Goal: Information Seeking & Learning: Learn about a topic

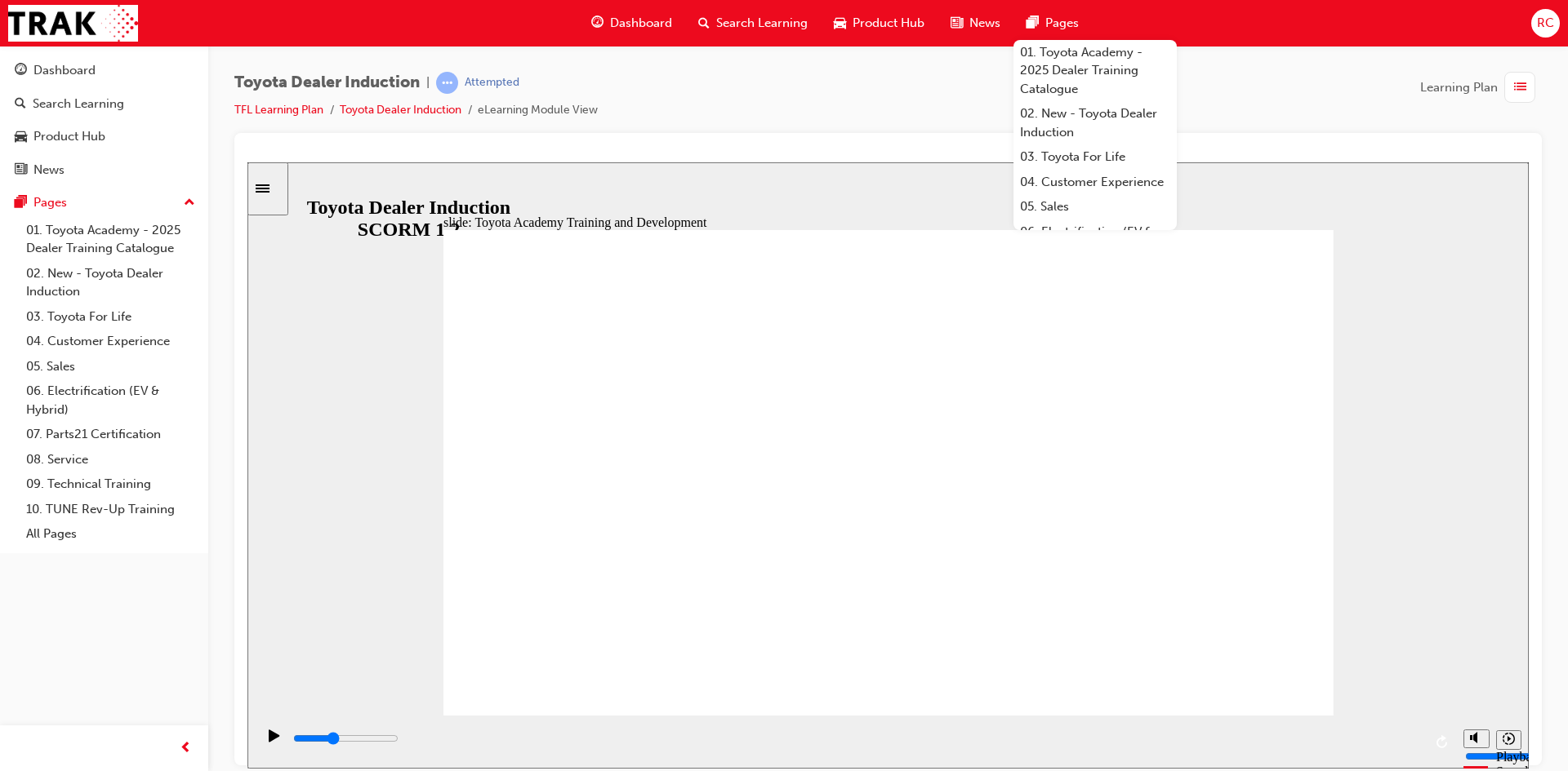
drag, startPoint x: 1317, startPoint y: 58, endPoint x: 1276, endPoint y: 78, distance: 45.6
click at [1318, 58] on div "Toyota Dealer Induction | Attempted TFL Learning Plan Toyota Dealer Induction e…" at bounding box center [888, 388] width 1360 height 684
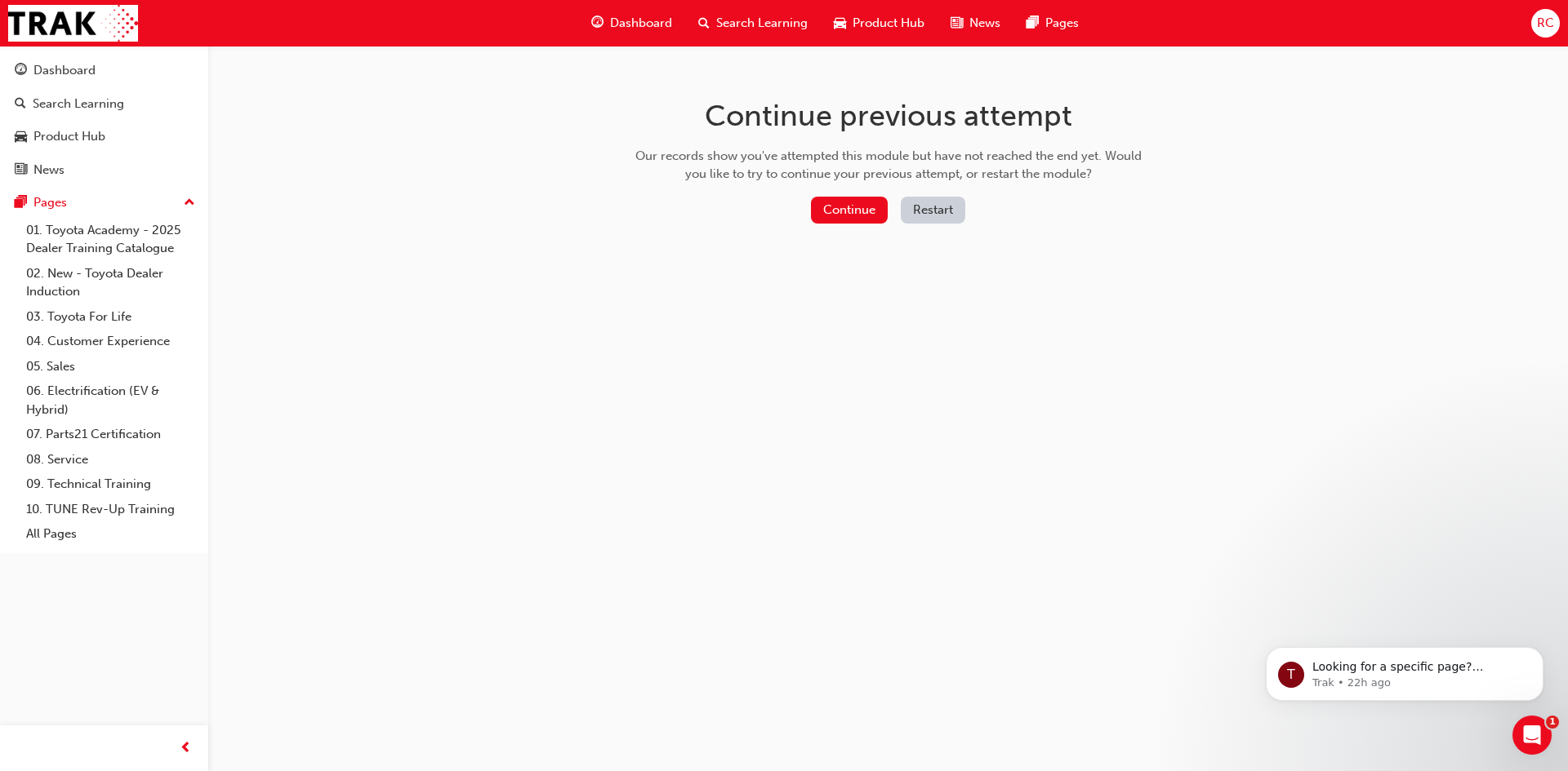
drag, startPoint x: 826, startPoint y: 211, endPoint x: 829, endPoint y: 229, distance: 18.2
click at [828, 228] on div "Continue Restart" at bounding box center [889, 213] width 518 height 33
click at [879, 211] on button "Continue" at bounding box center [849, 210] width 77 height 27
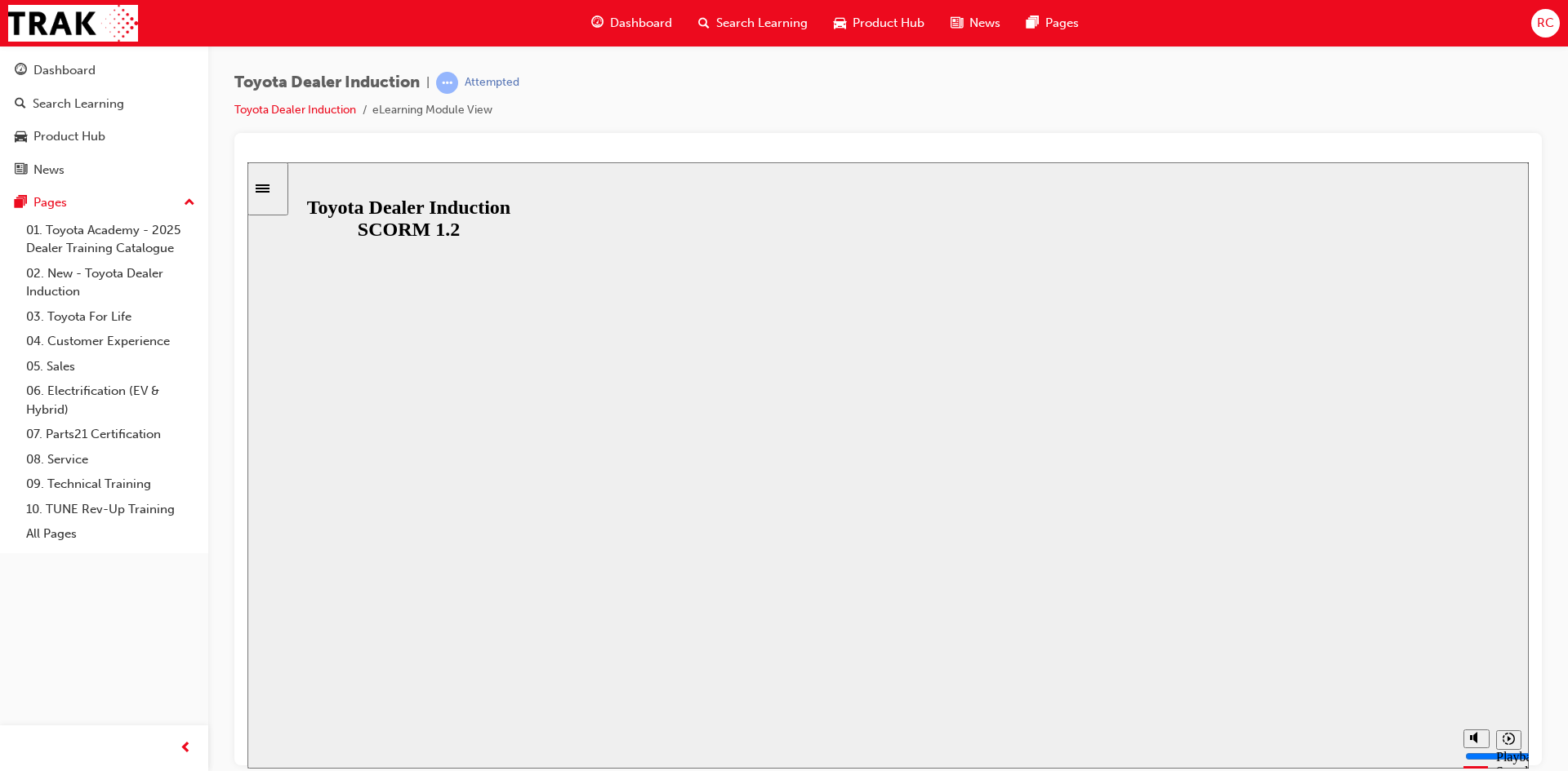
click at [878, 482] on div at bounding box center [889, 464] width 890 height 500
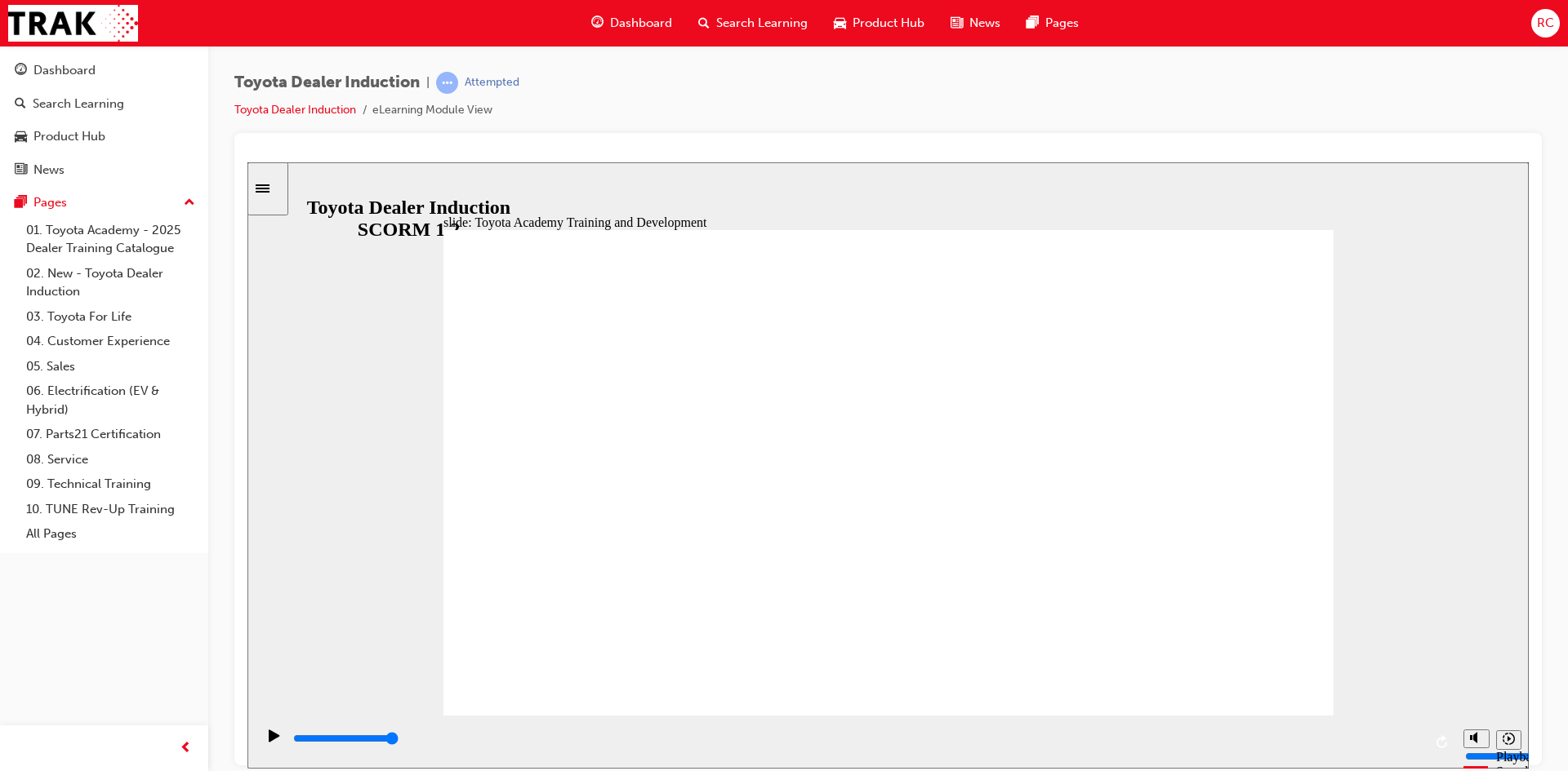
drag, startPoint x: 527, startPoint y: 741, endPoint x: 215, endPoint y: 741, distance: 312.0
click at [247, 741] on html "slide: Training and Development Opportunities BACK BACK NEXT NEXT Training and …" at bounding box center [888, 464] width 1281 height 607
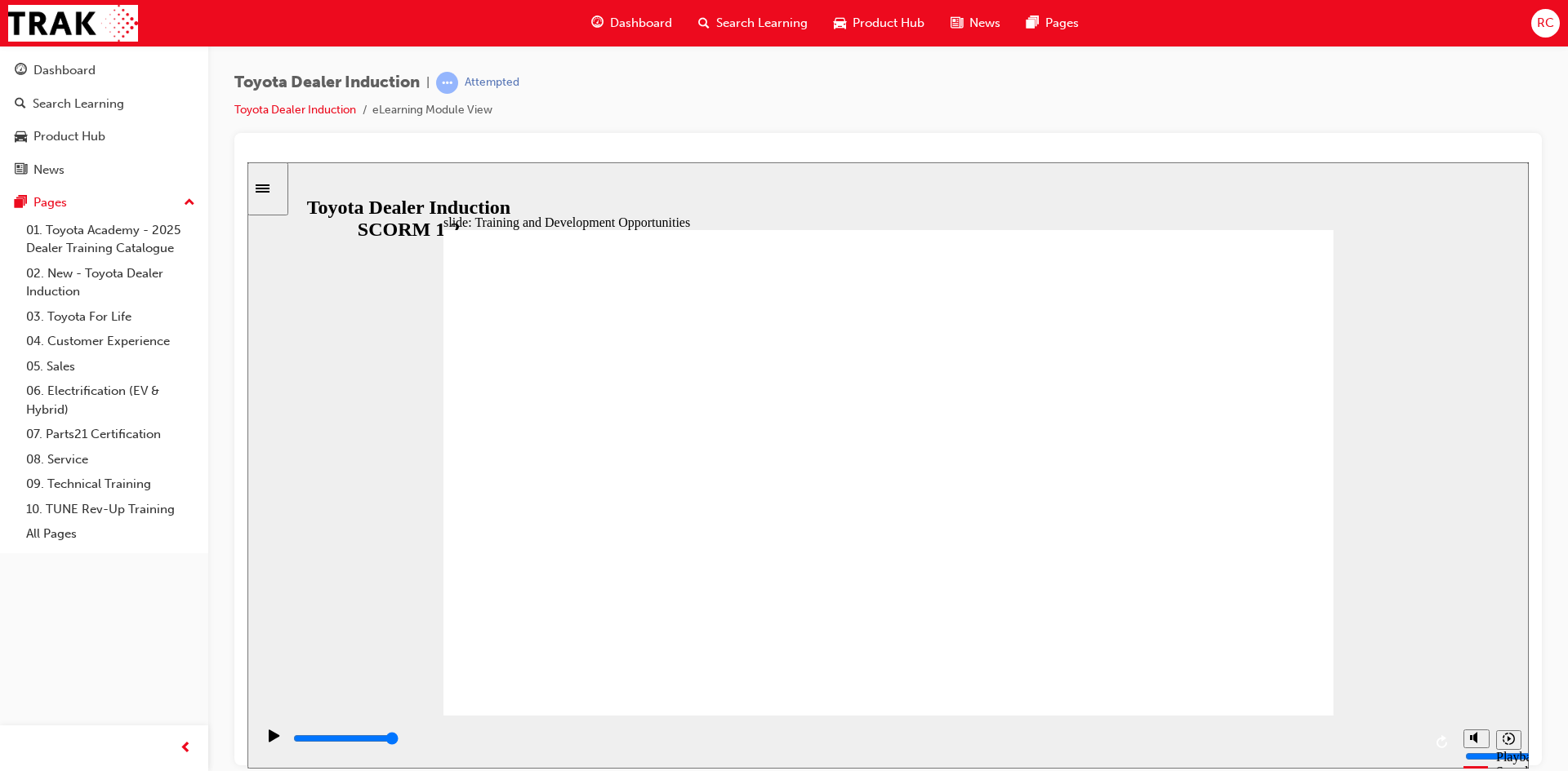
click at [1449, 741] on icon "Replay (Ctrl+Alt+R)" at bounding box center [1443, 741] width 13 height 13
drag, startPoint x: 1414, startPoint y: 737, endPoint x: 171, endPoint y: 749, distance: 1243.1
click at [247, 749] on html "slide: Training and Development Opportunities Group 1 Round Single Corner Recta…" at bounding box center [888, 464] width 1281 height 607
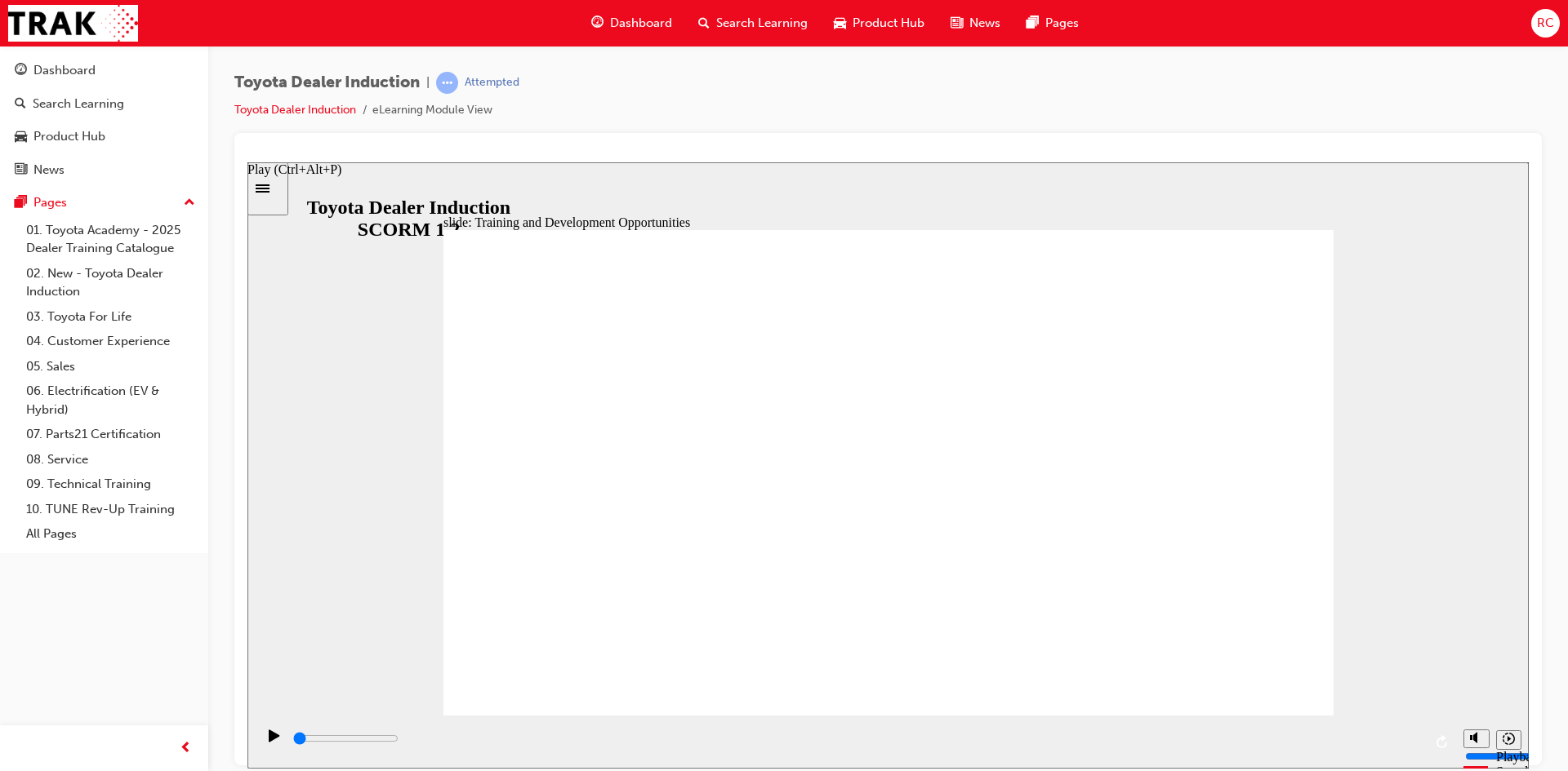
click at [274, 737] on icon "Play (Ctrl+Alt+P)" at bounding box center [274, 735] width 12 height 13
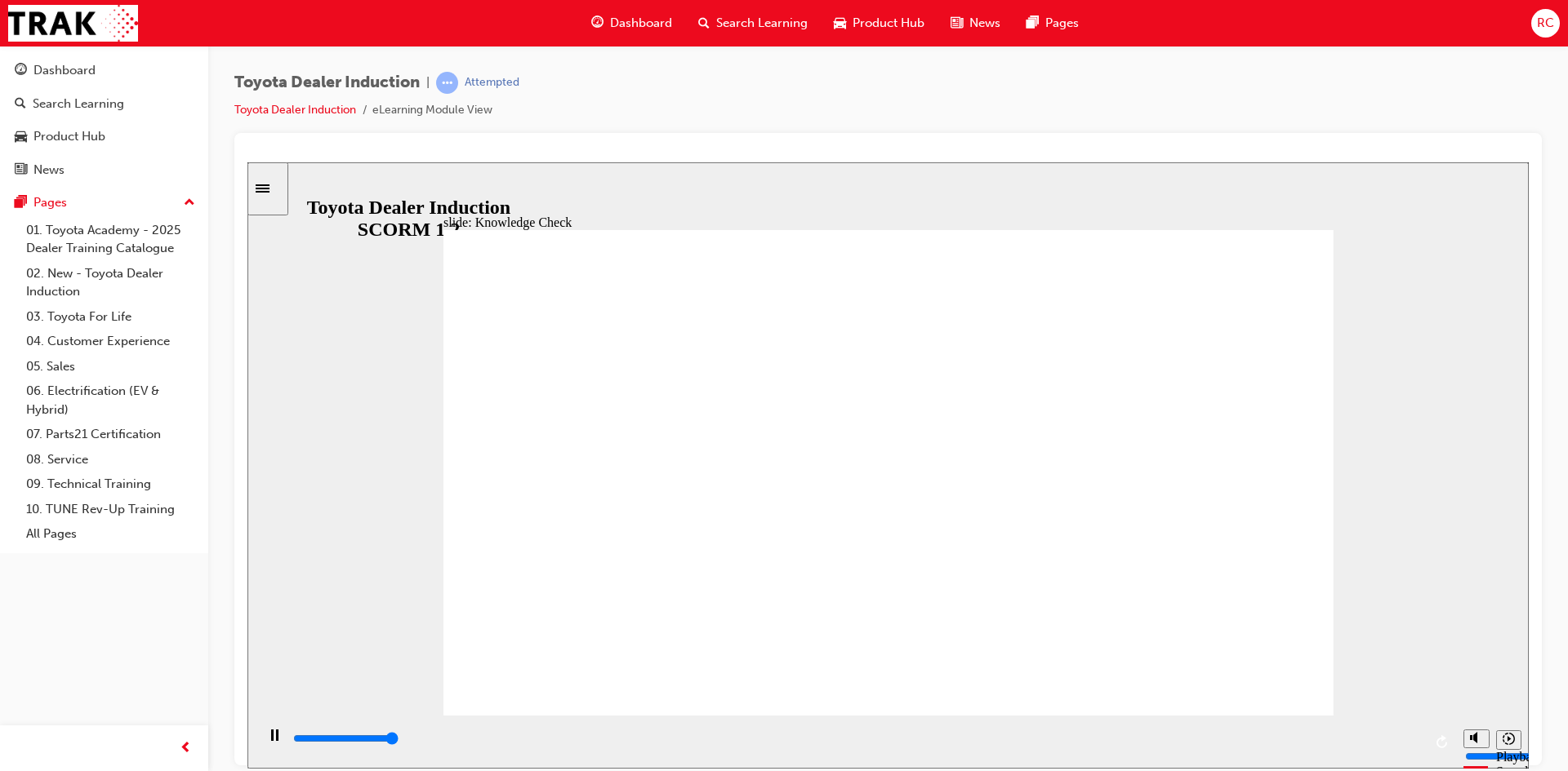
type input "5000"
radio input "true"
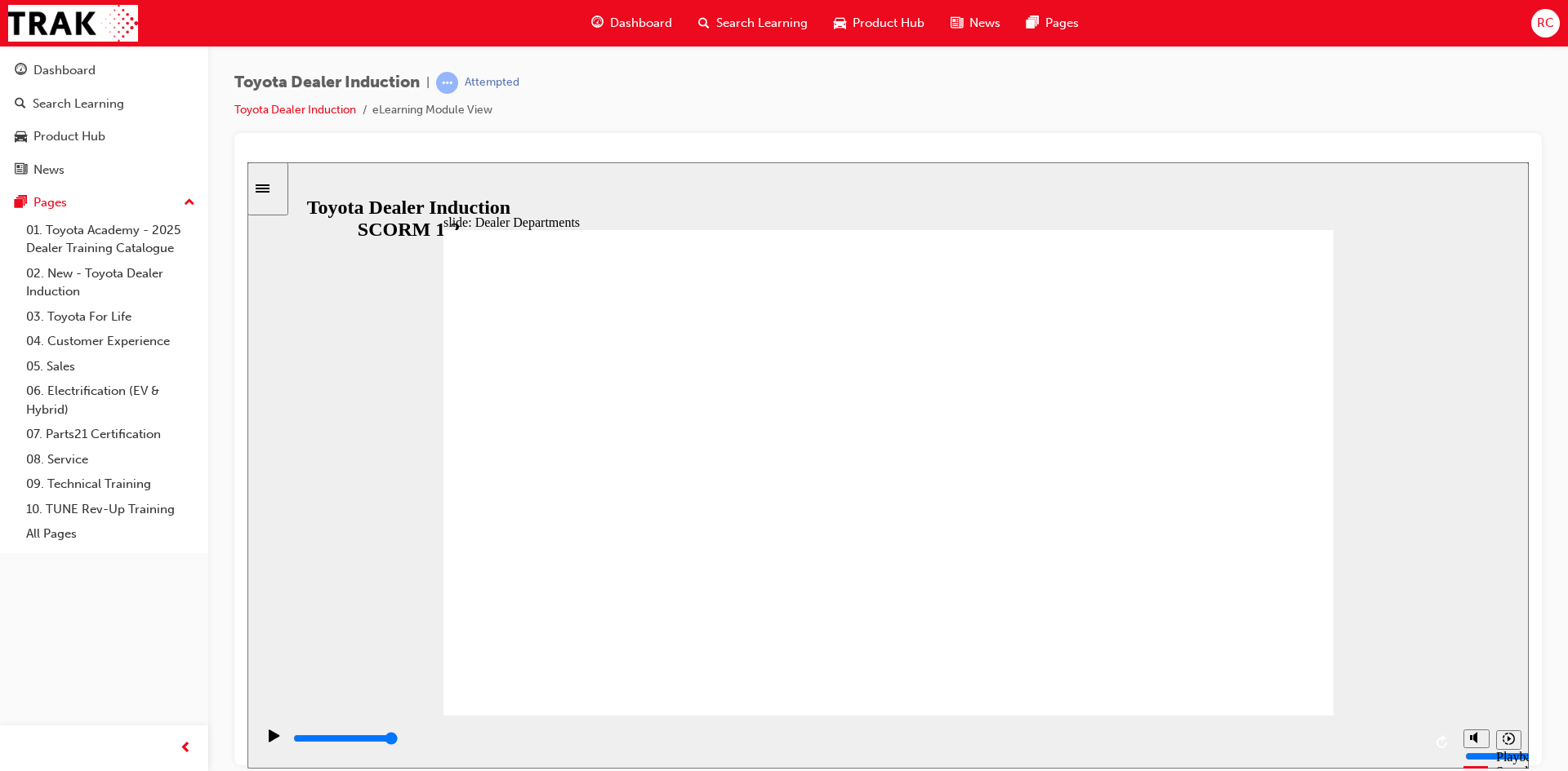
type input "11300"
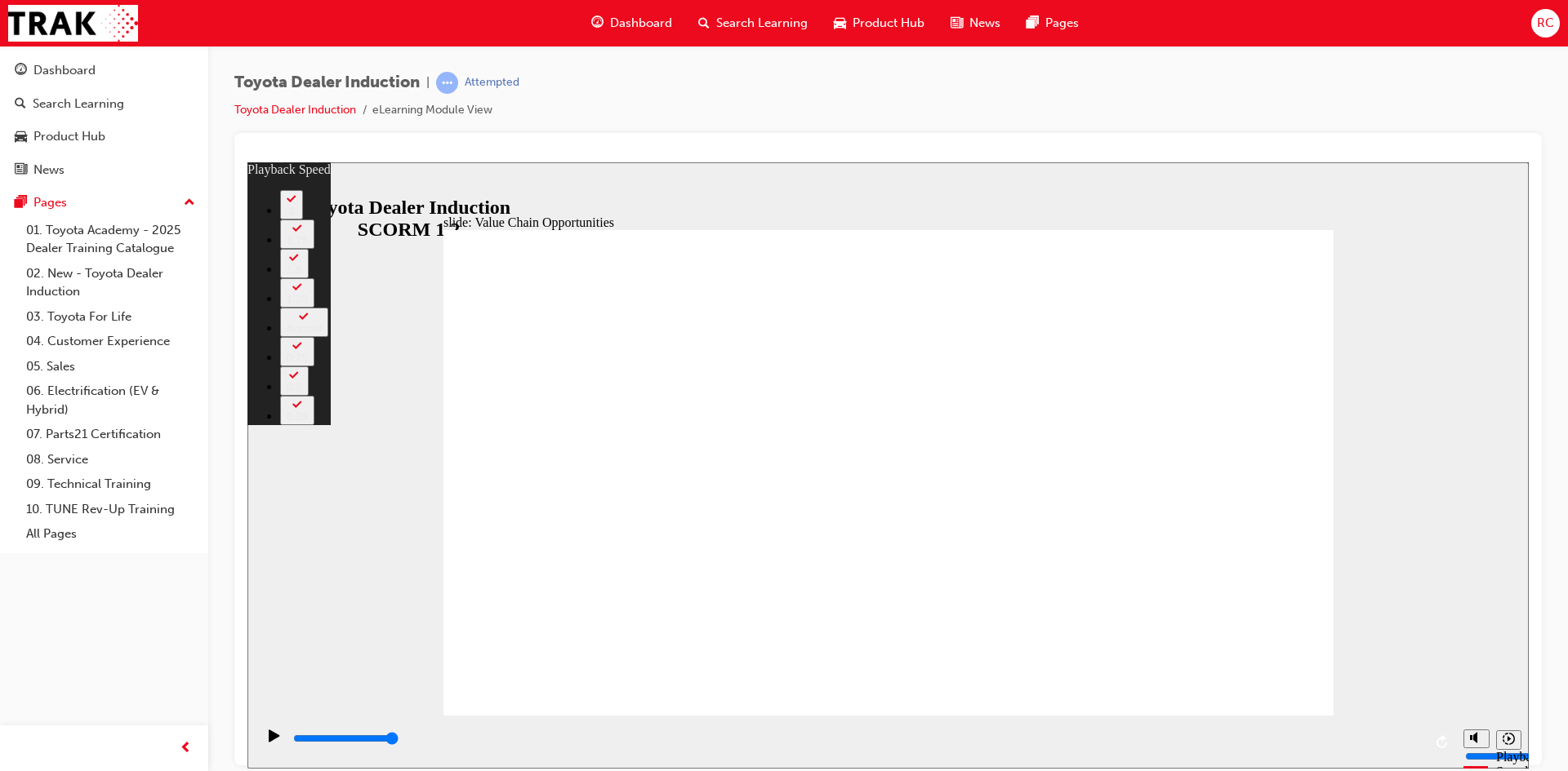
type input "64"
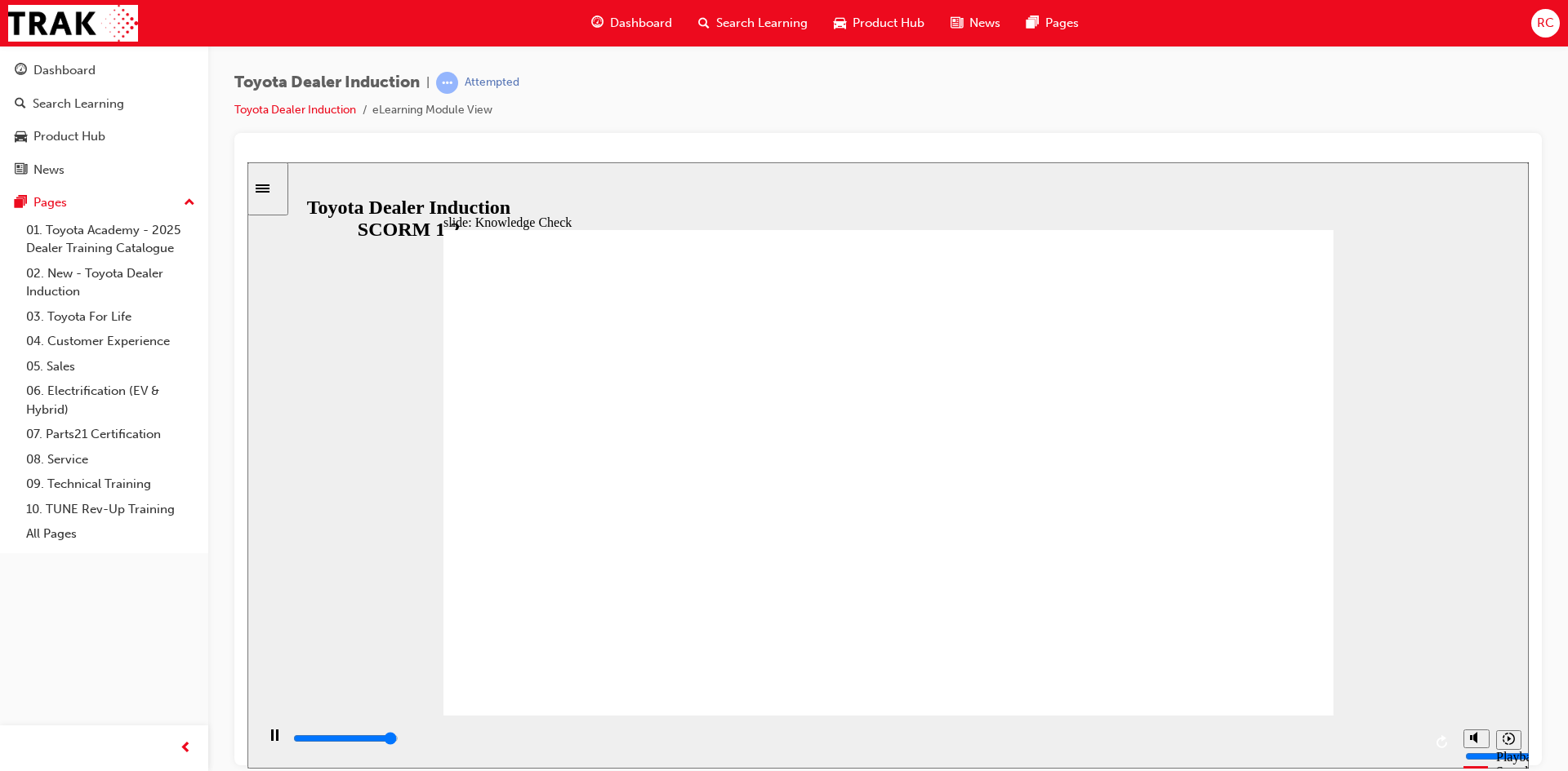
type input "4900"
radio input "true"
type input "5000"
radio input "false"
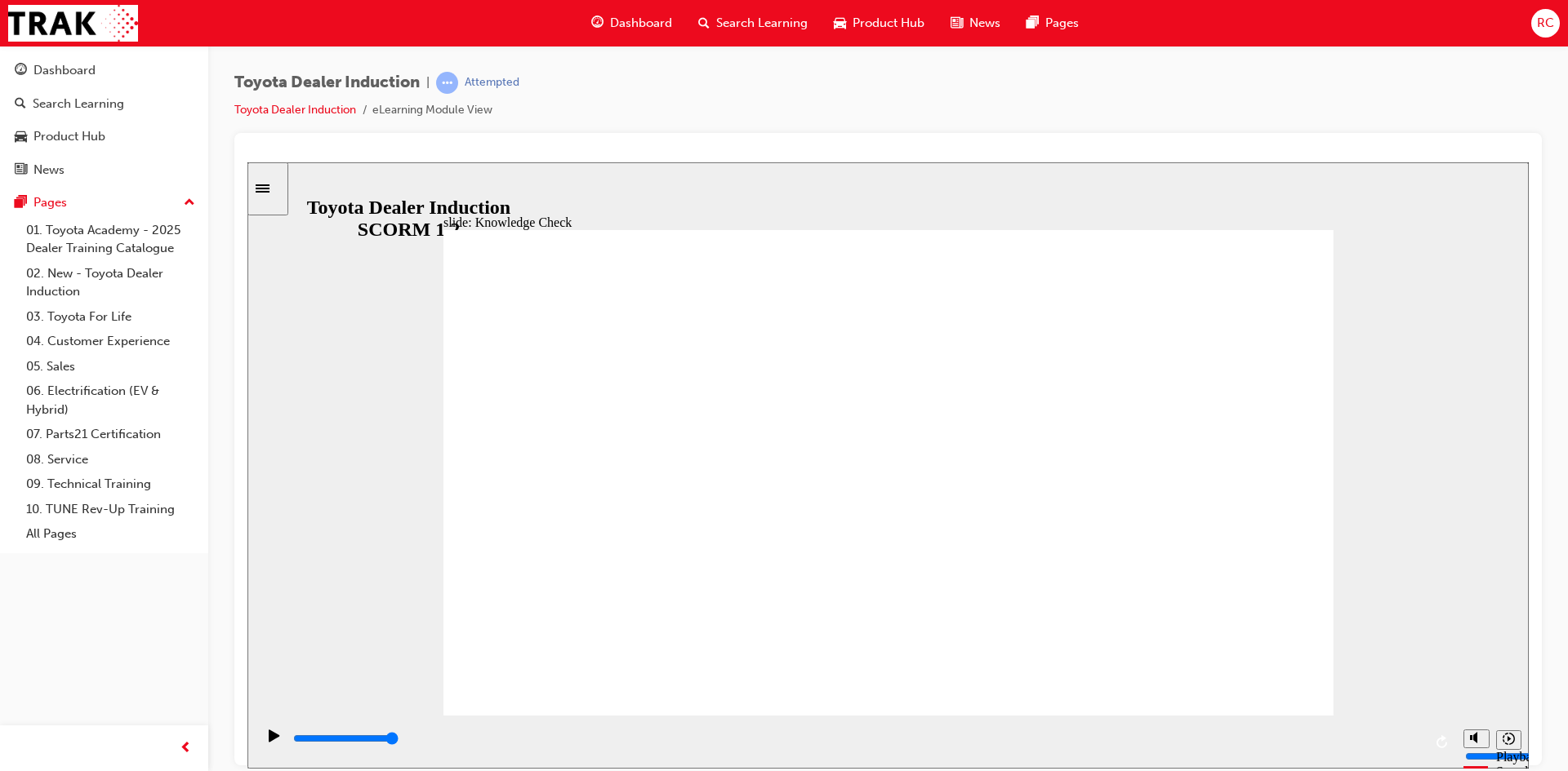
radio input "false"
radio input "true"
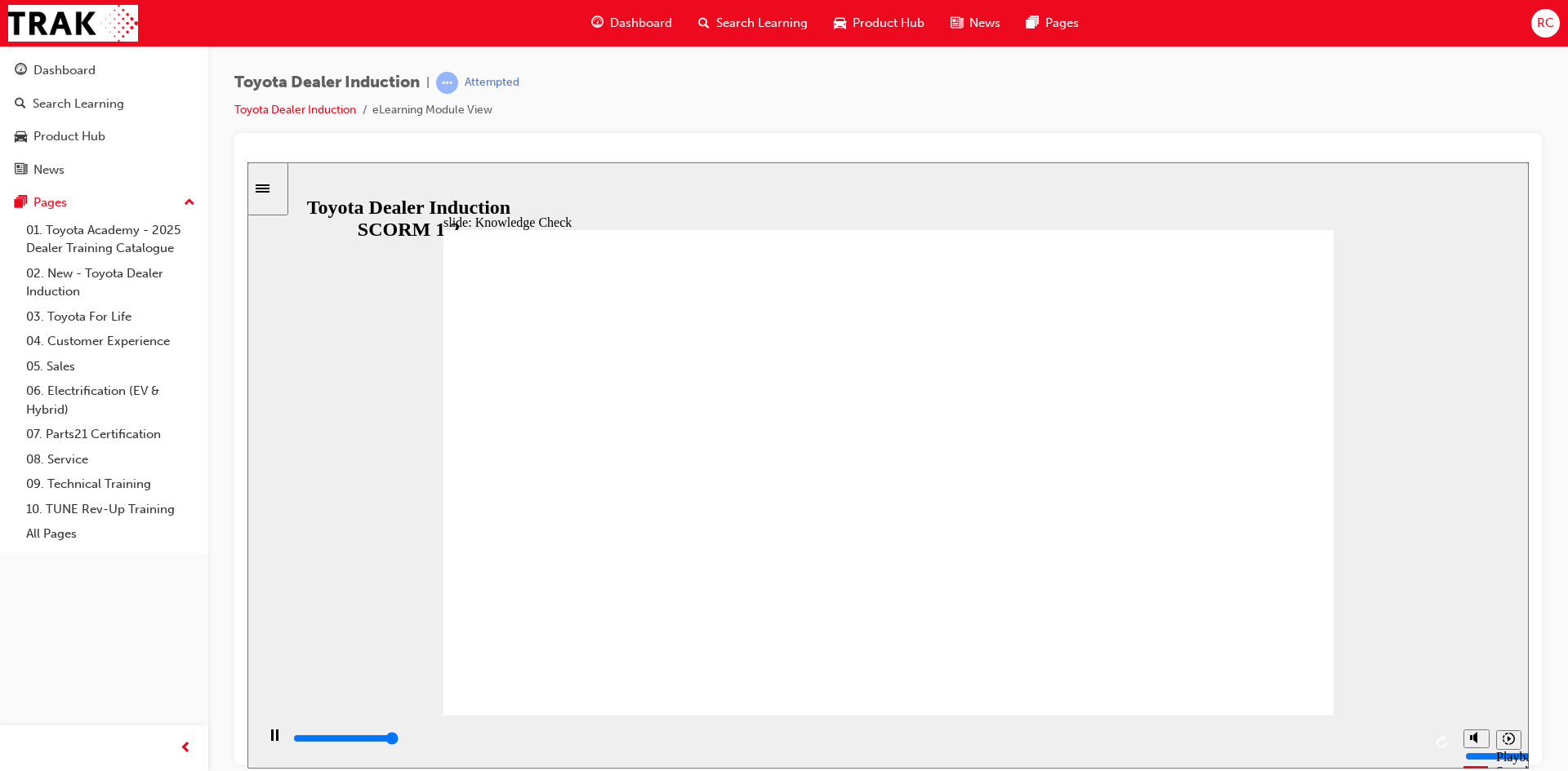
type input "5000"
type input "t"
type input "to"
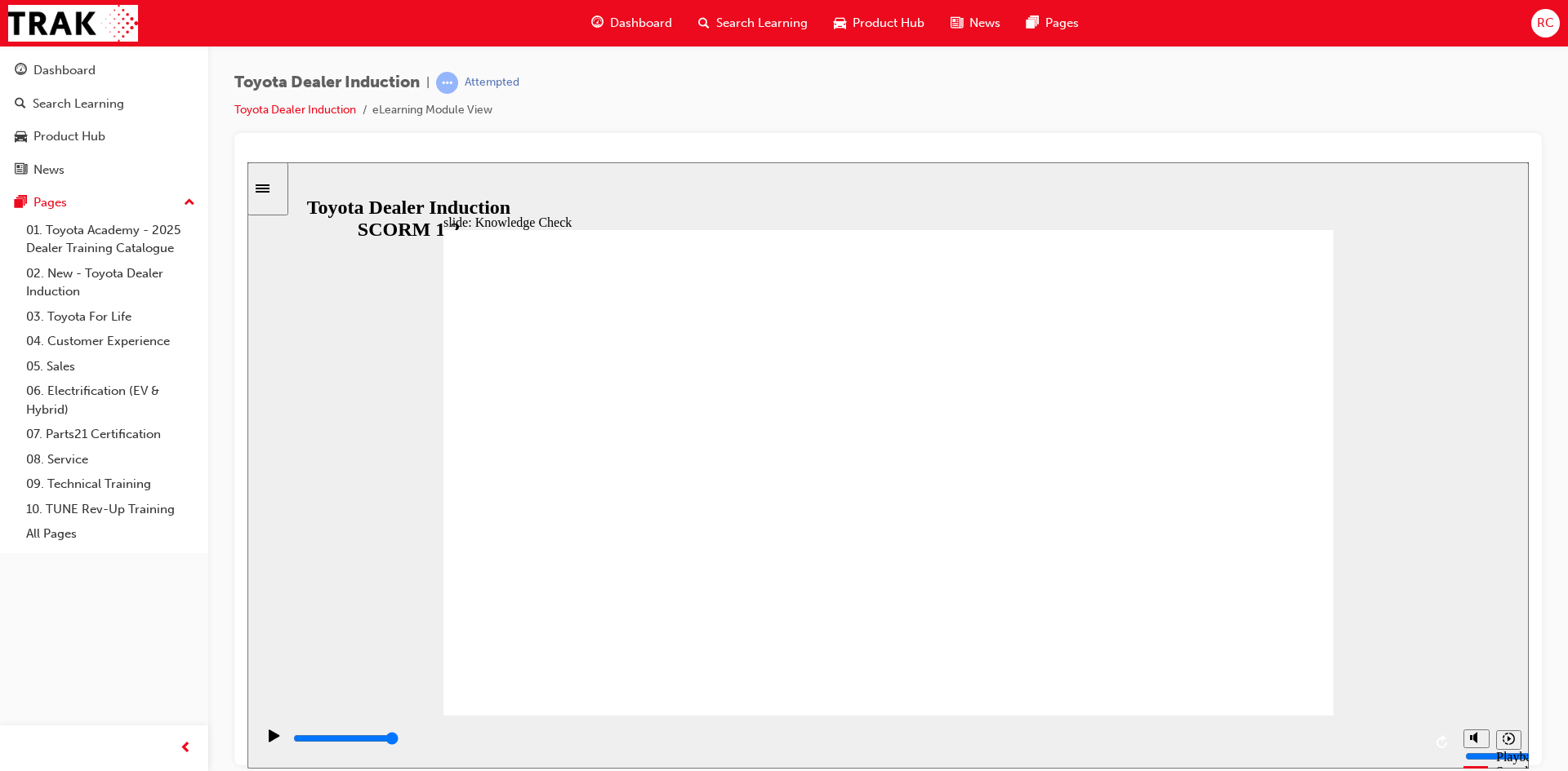
type input "toy"
type input "toyo"
type input "toyot"
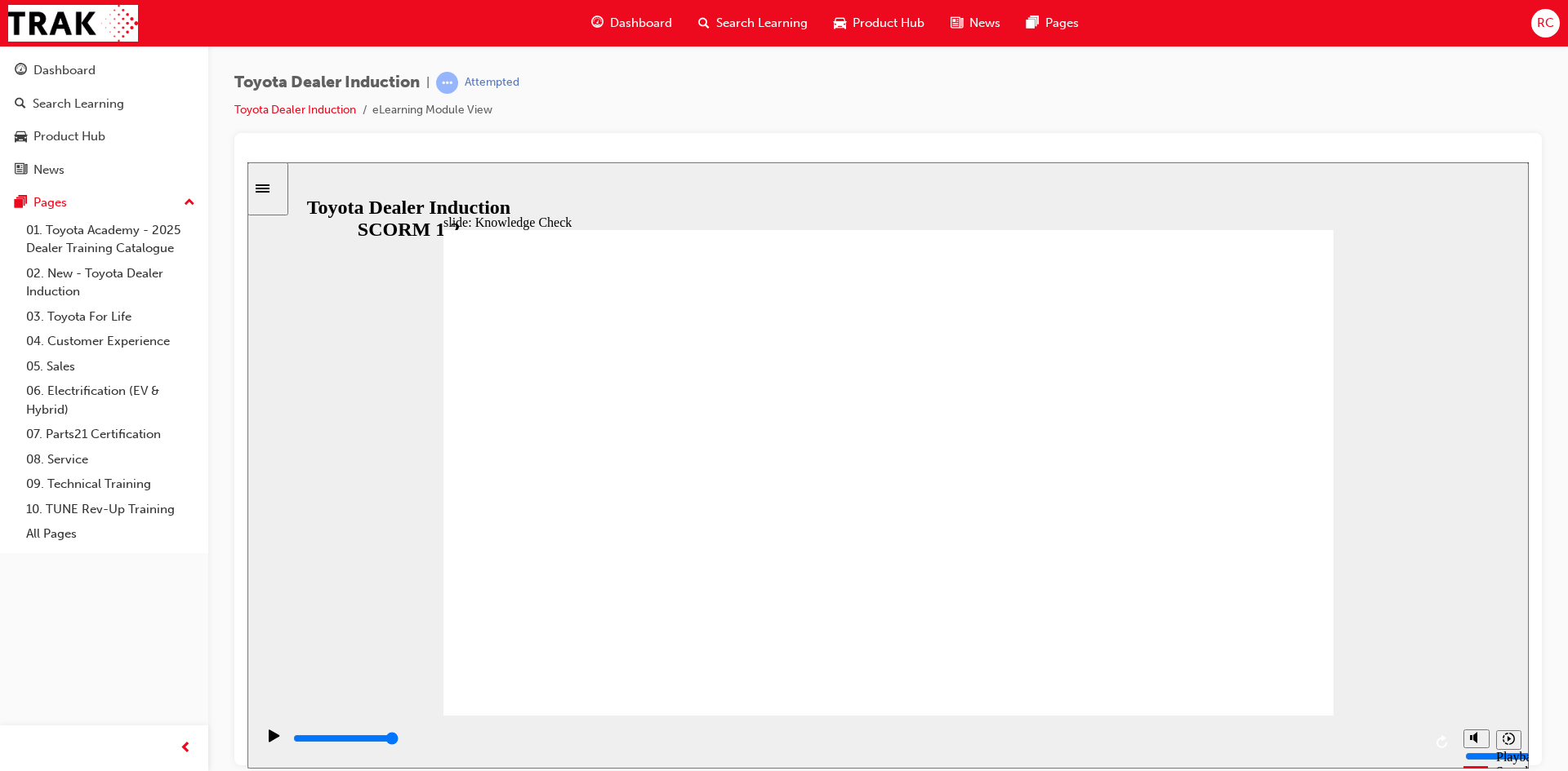
type input "toyot"
type input "toyotsa"
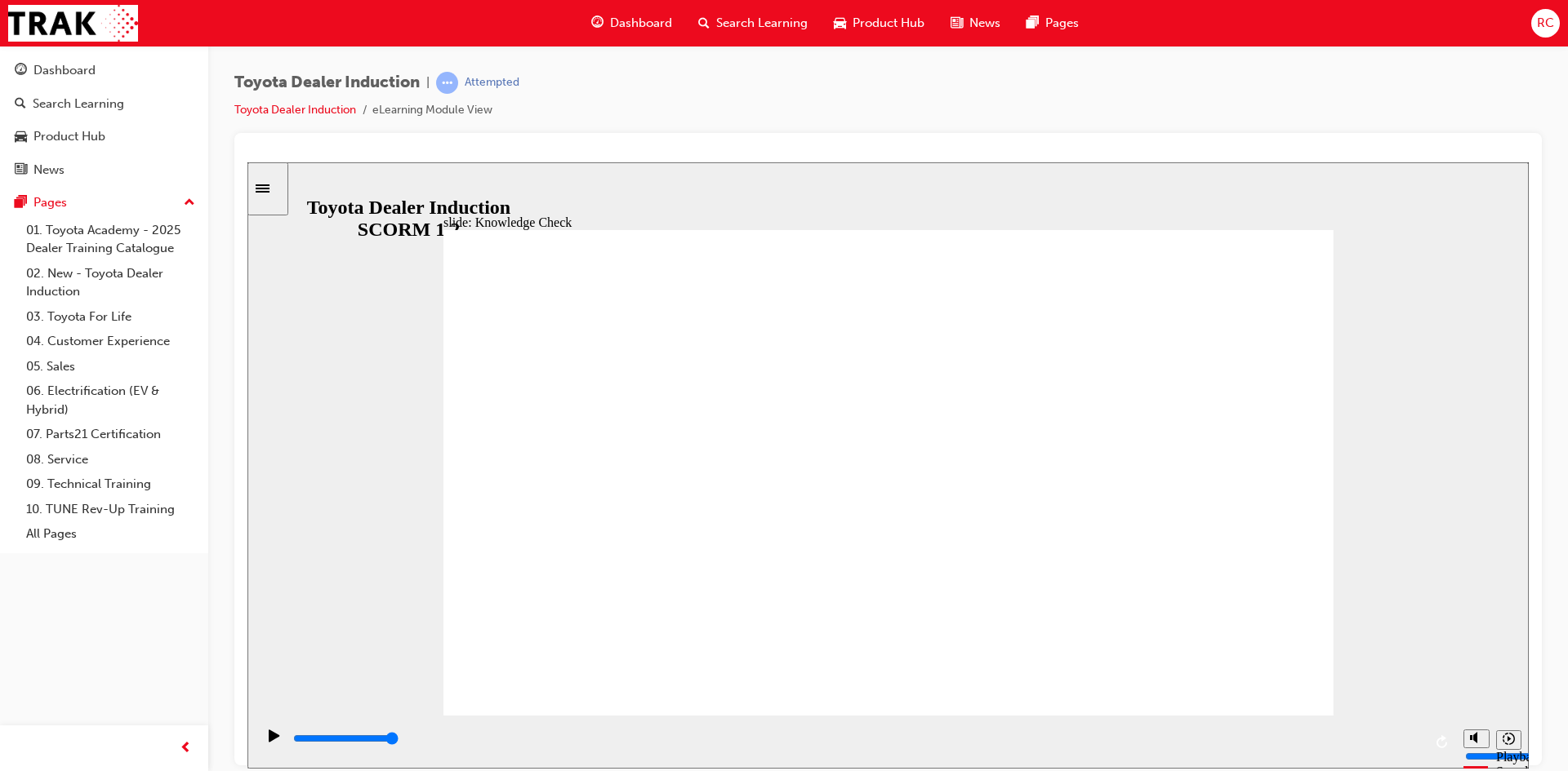
type input "toyotsa"
type input "toyots"
type input "toyot"
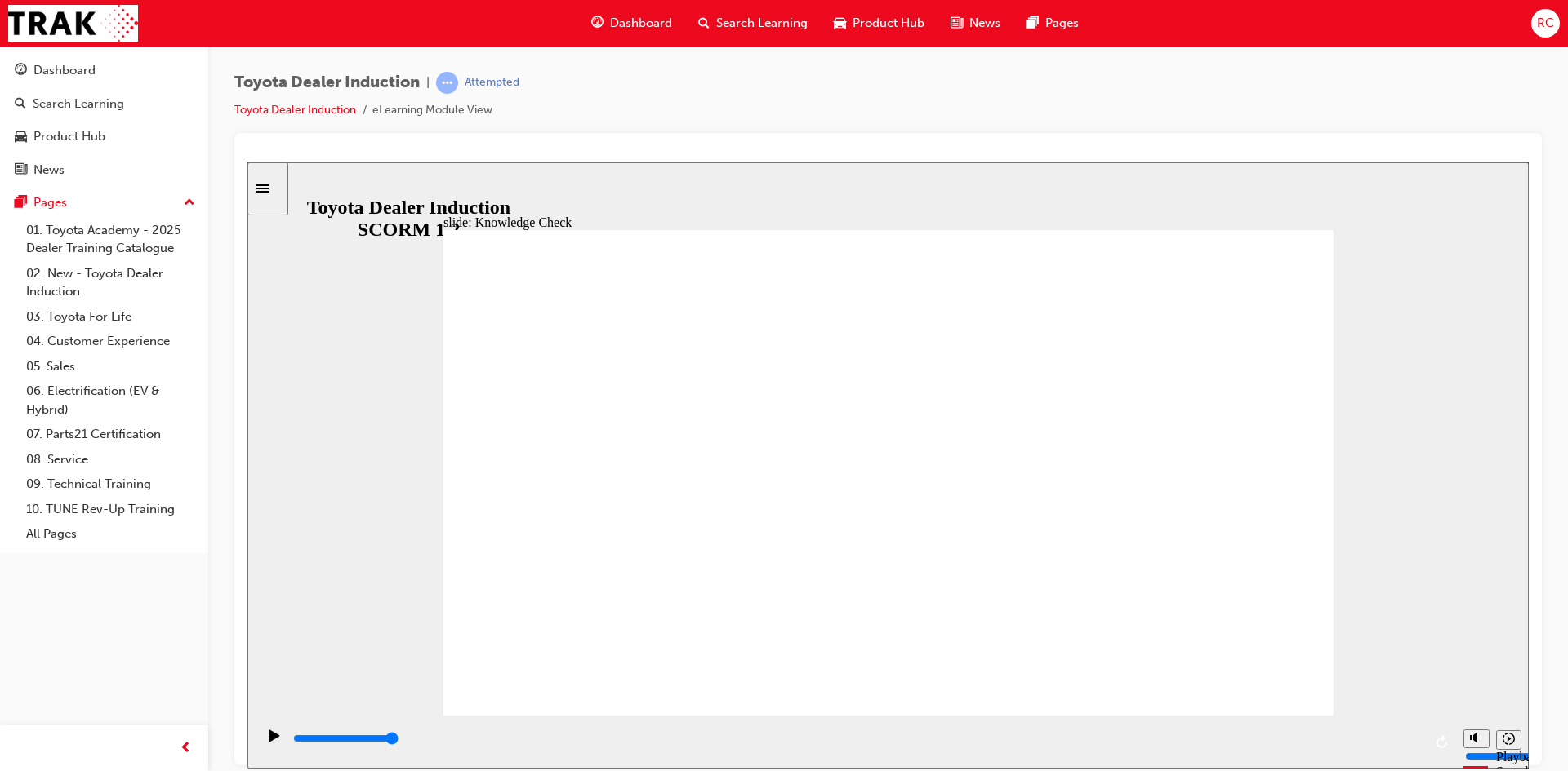
type input "toyot"
type input "toyota"
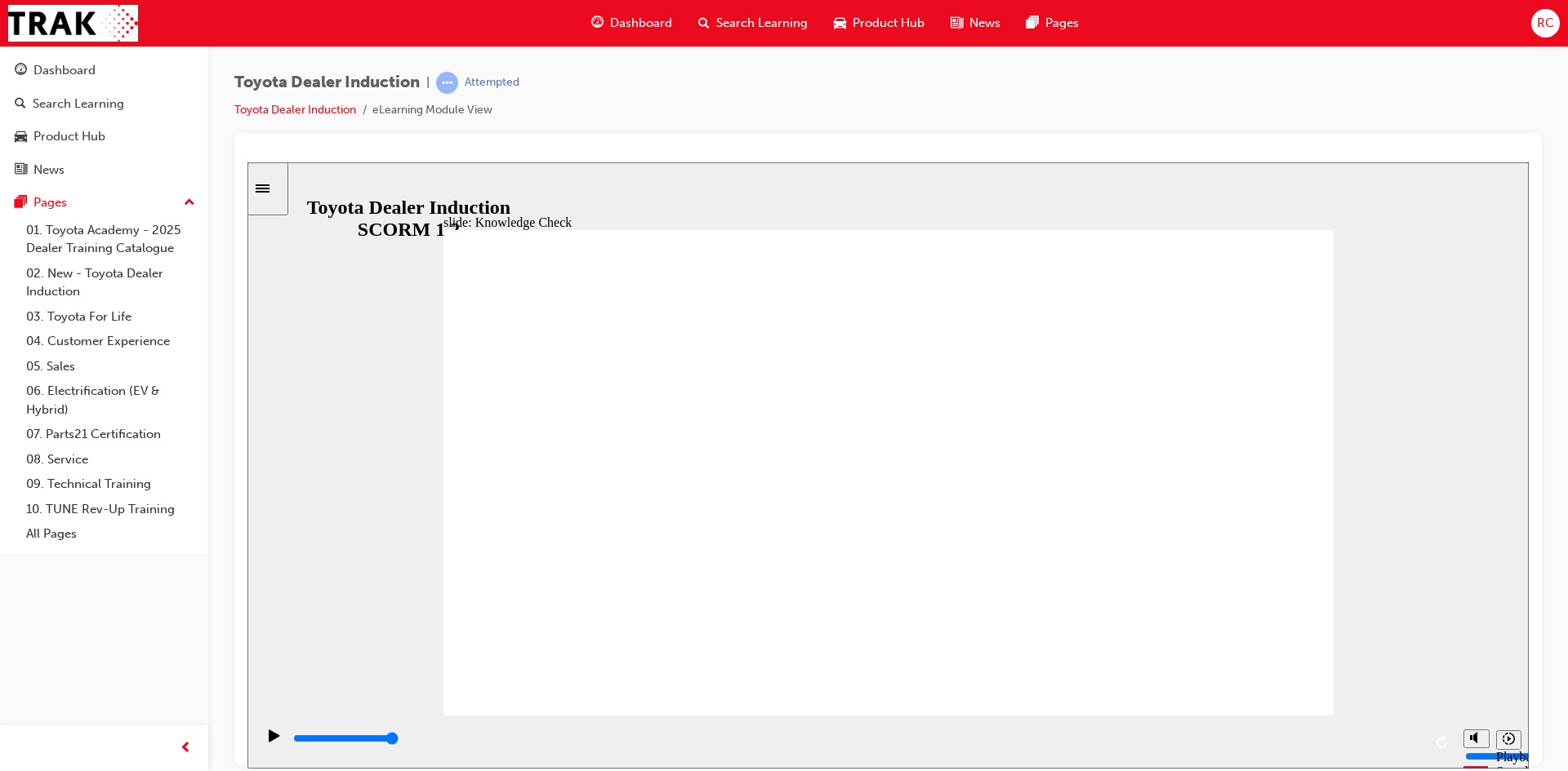
type input "toyota e"
type input "toyota en"
type input "toyota eng"
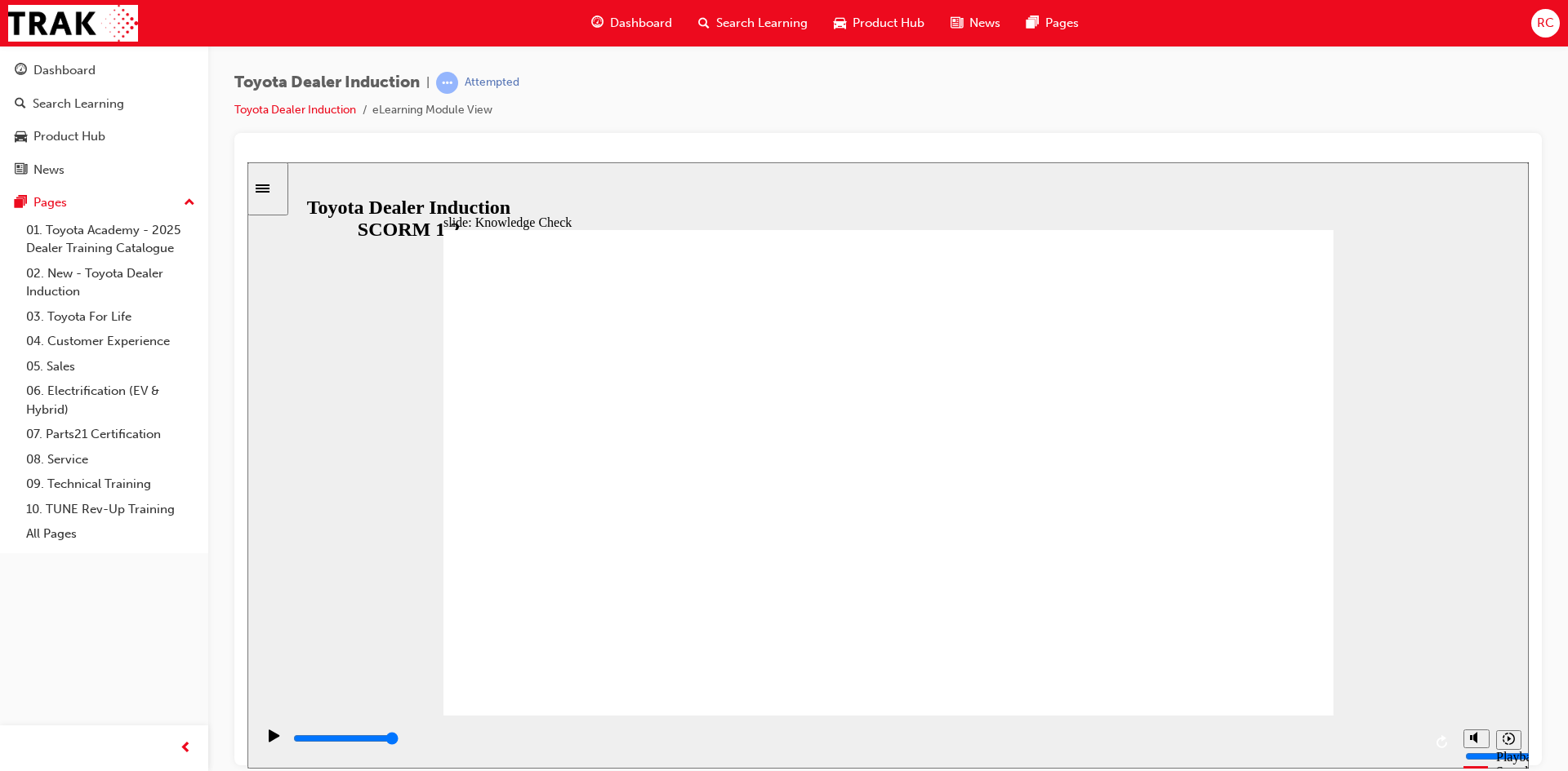
type input "toyota eng"
type input "toyota enga"
type input "toyota engag"
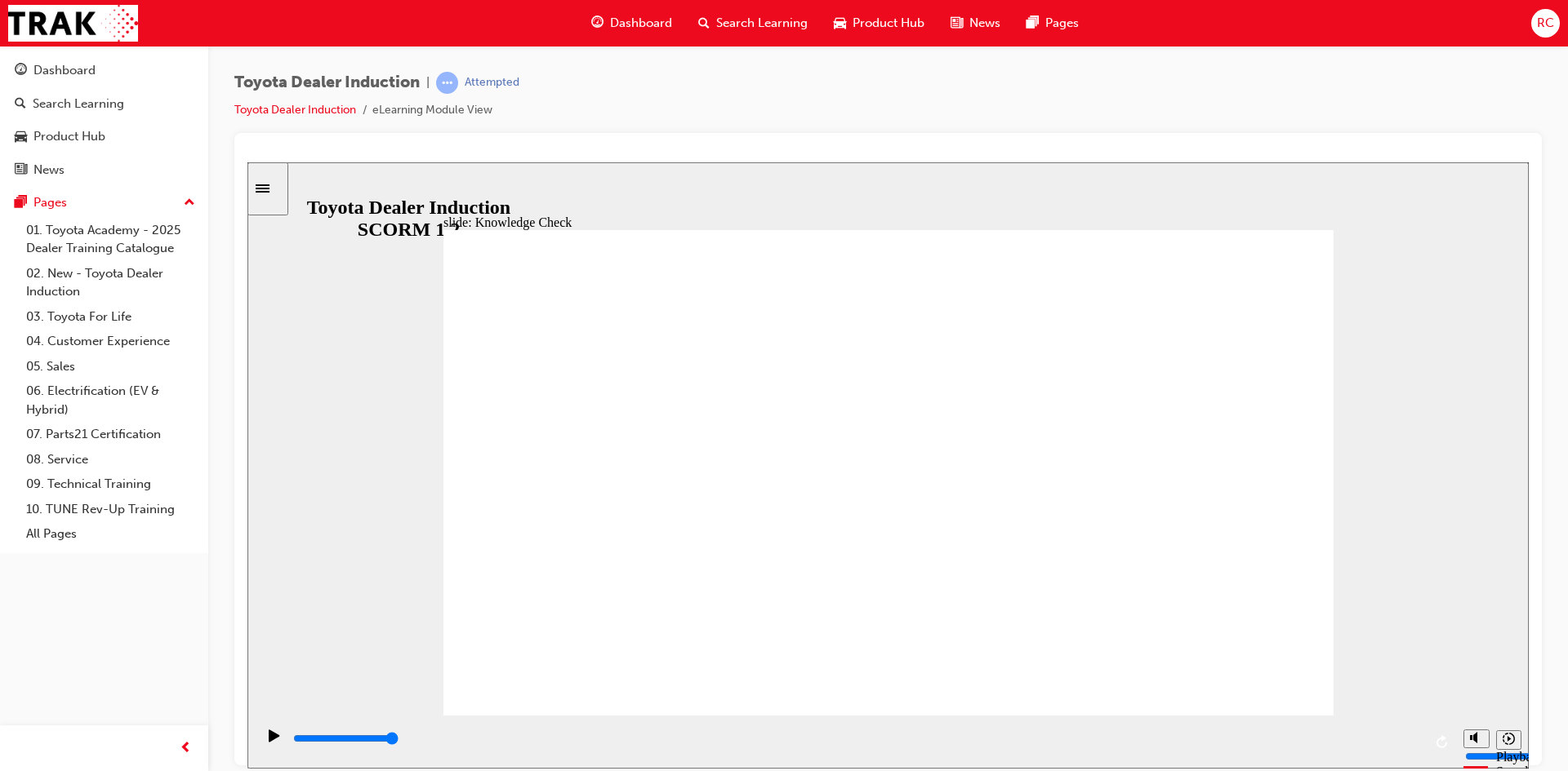
type input "toyota engage"
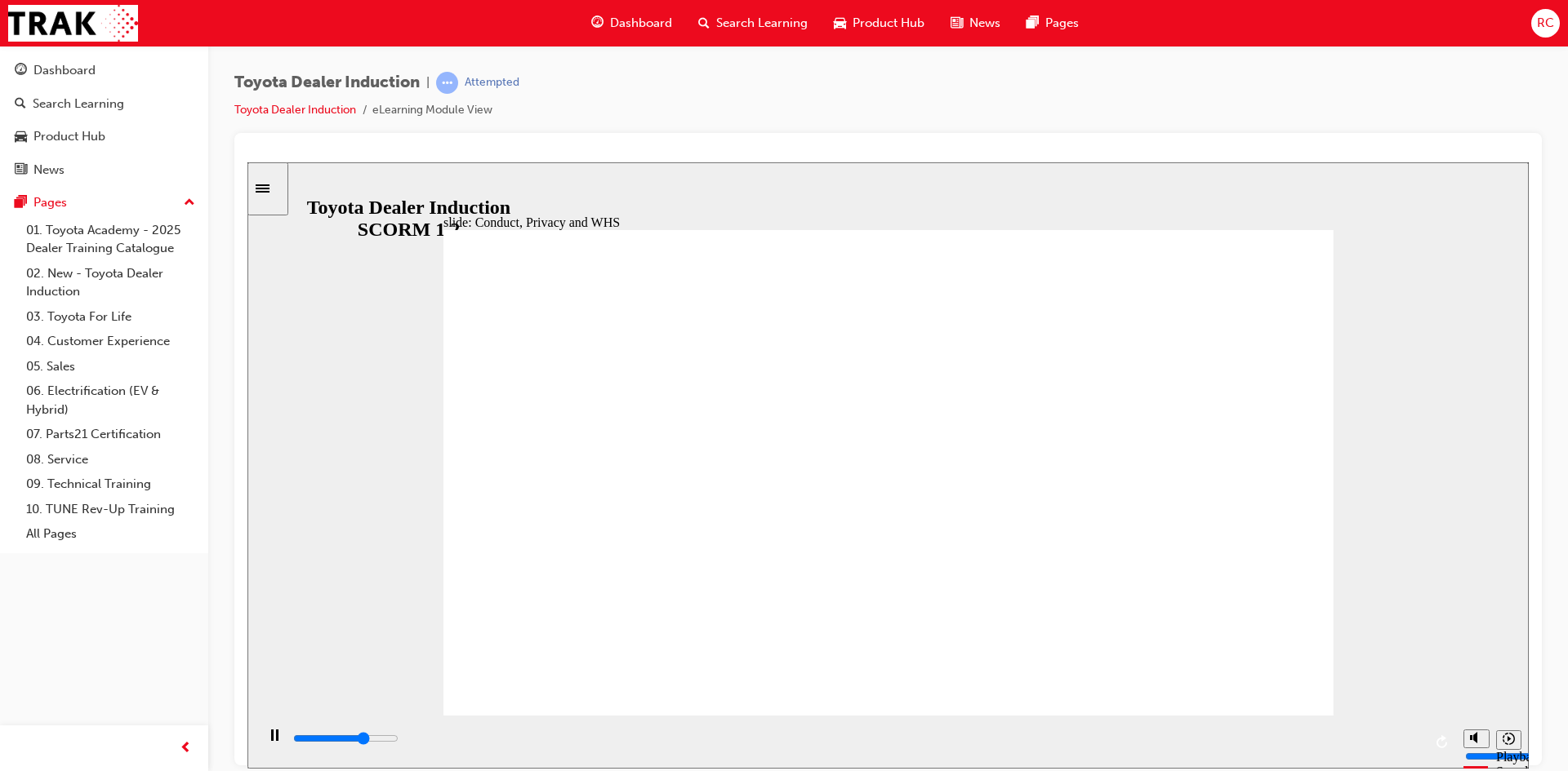
type input "8400"
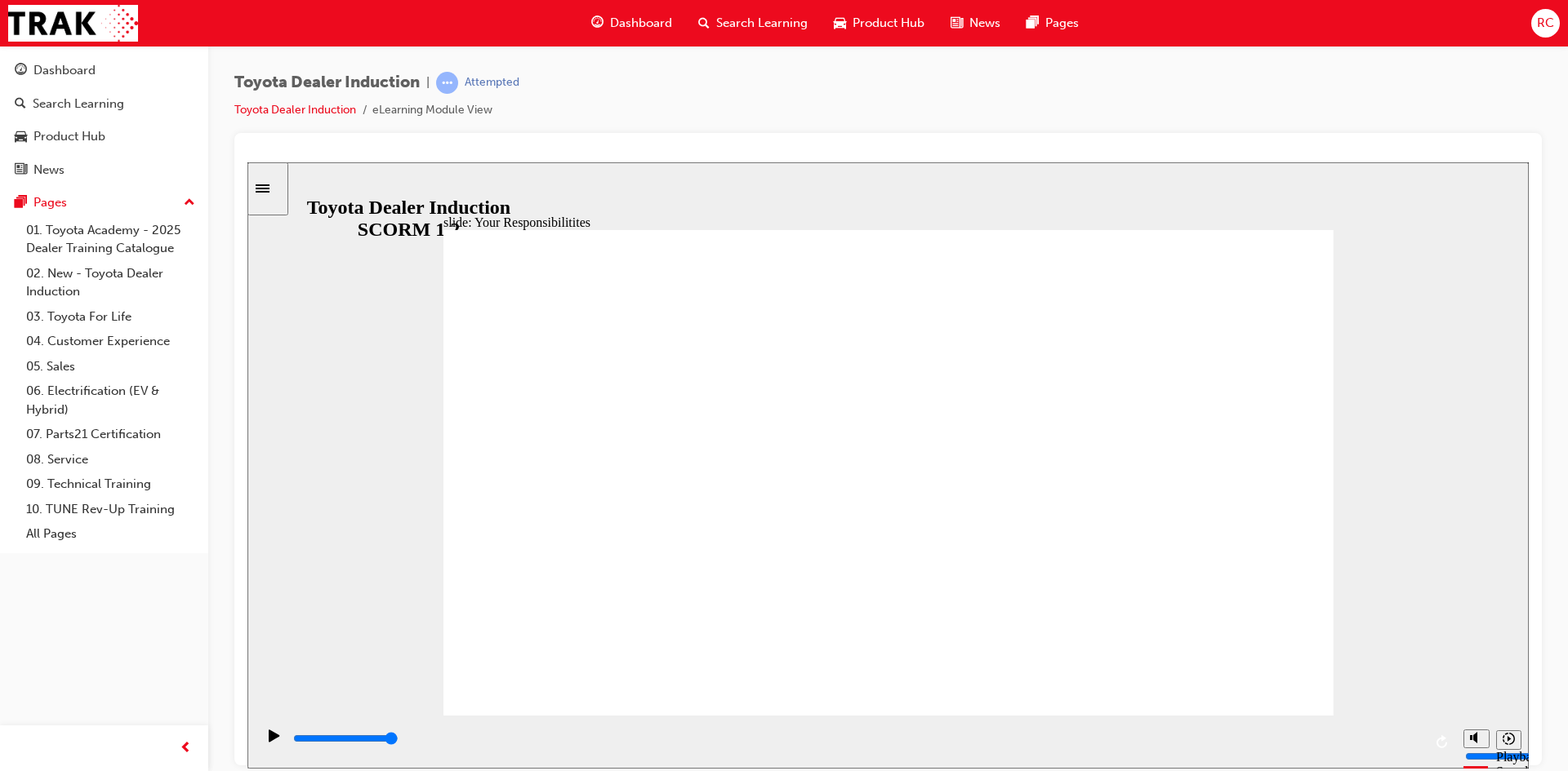
checkbox input "true"
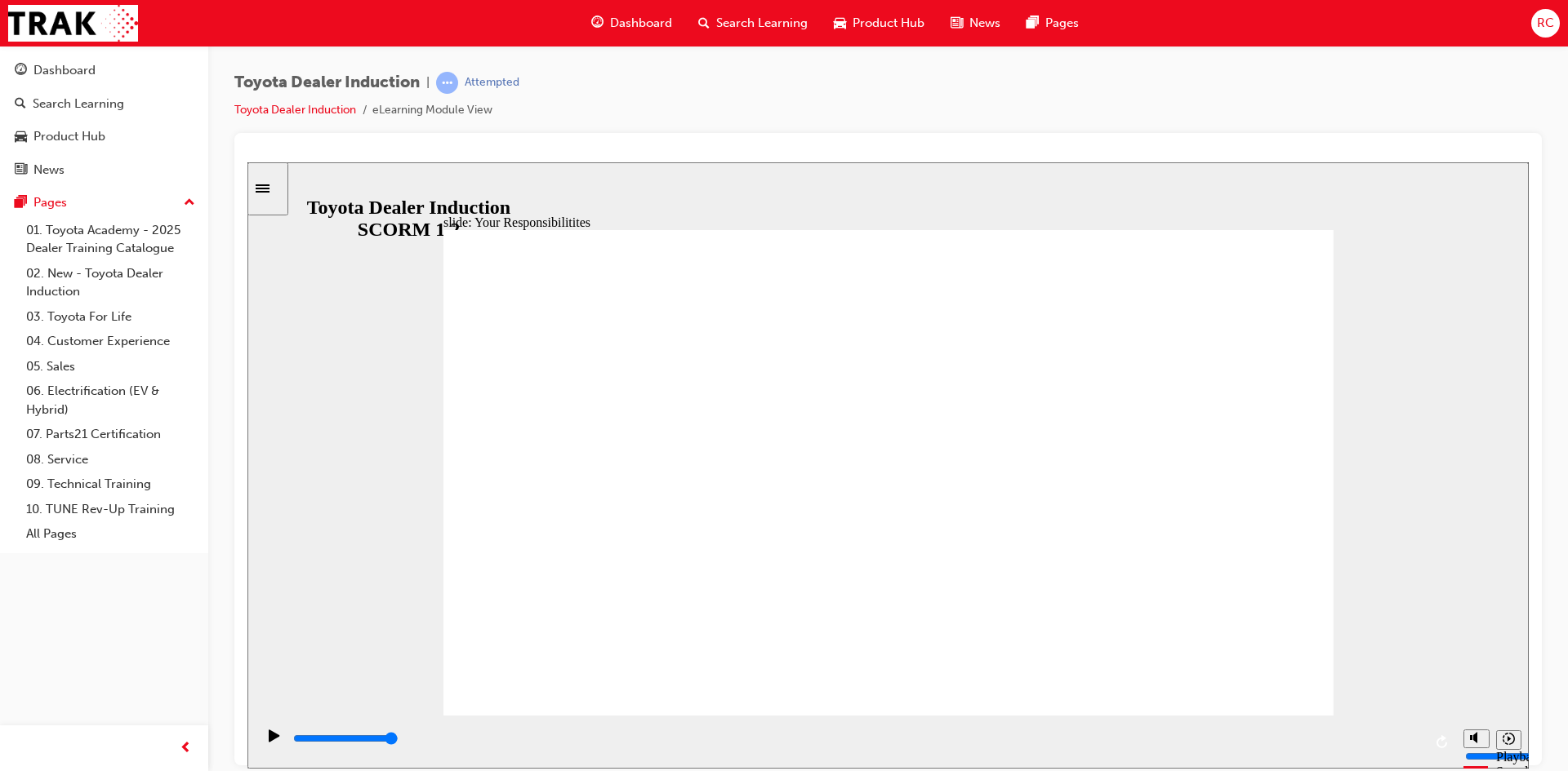
checkbox input "true"
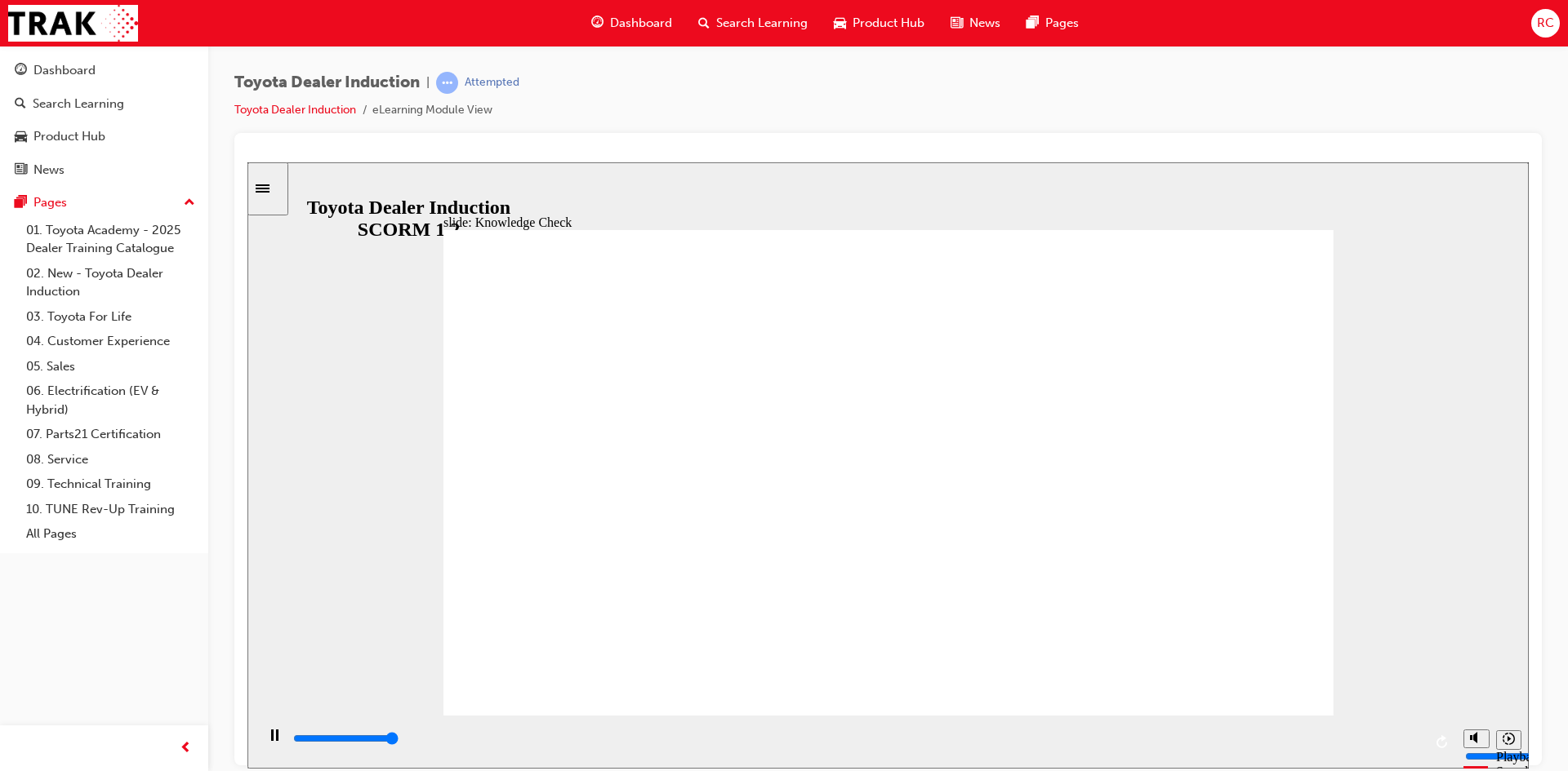
type input "5000"
checkbox input "true"
type input "5000"
radio input "true"
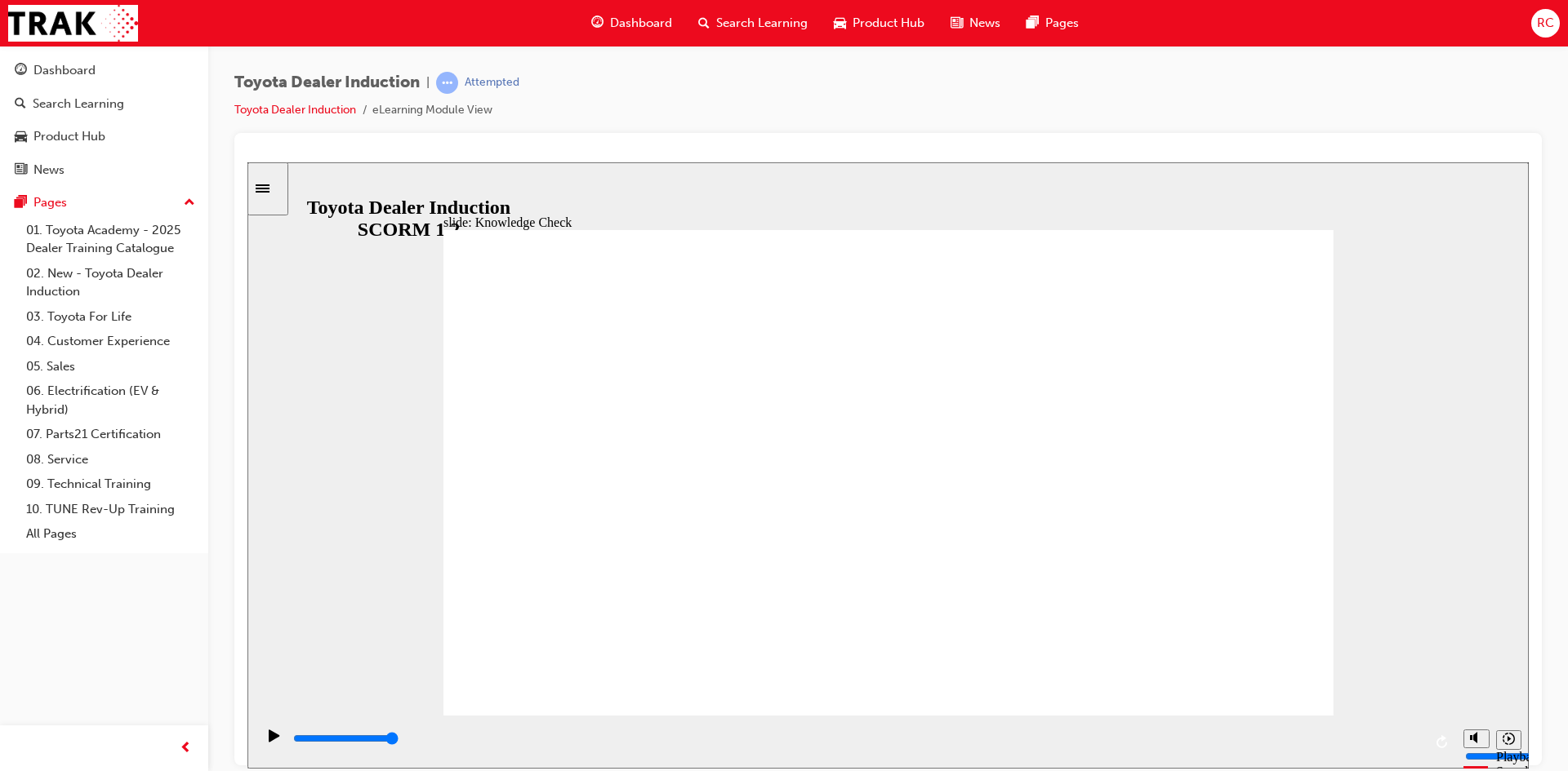
type input "5000"
checkbox input "true"
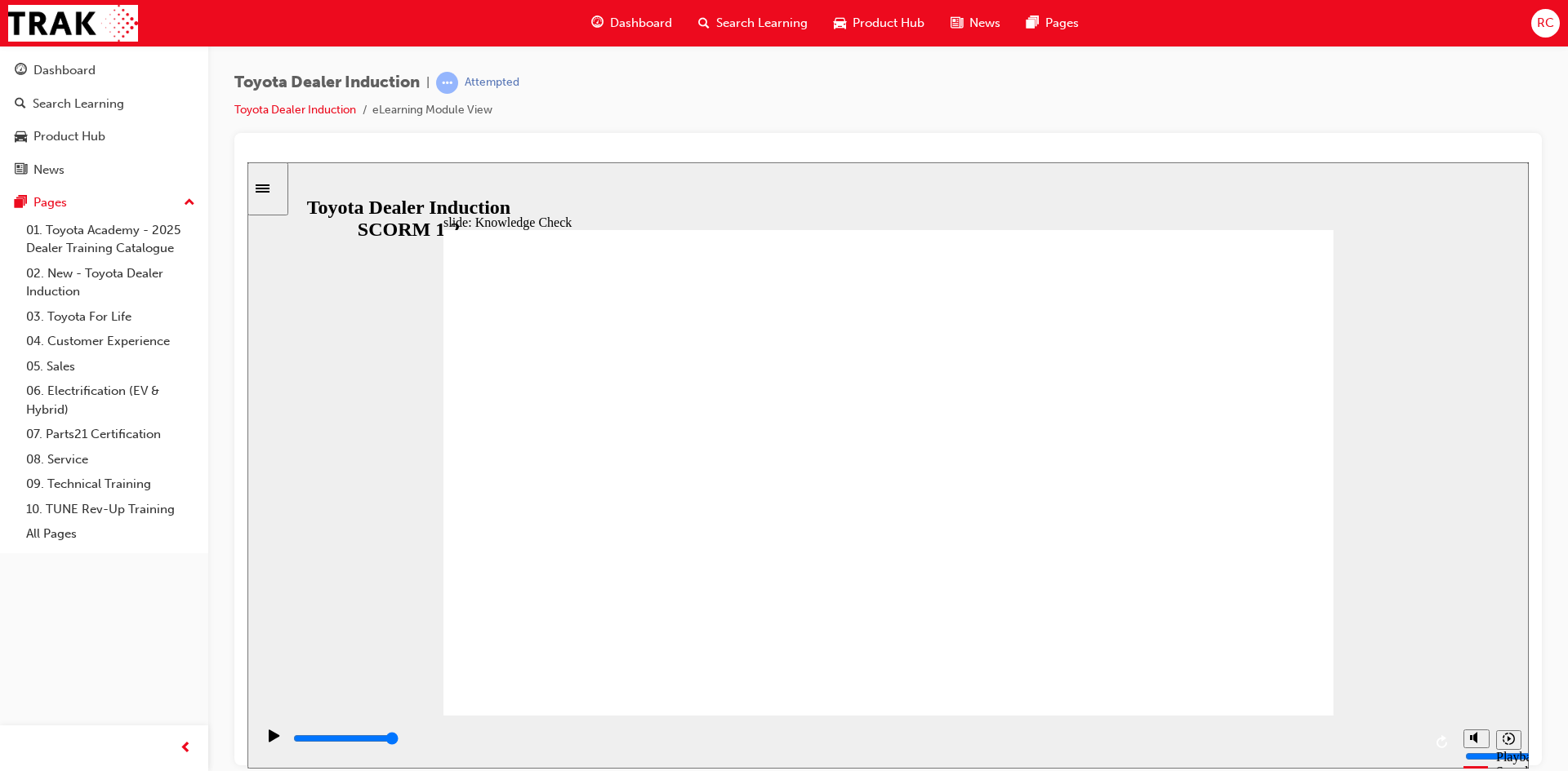
drag, startPoint x: 682, startPoint y: 454, endPoint x: 1246, endPoint y: 261, distance: 596.1
type input "5000"
checkbox input "true"
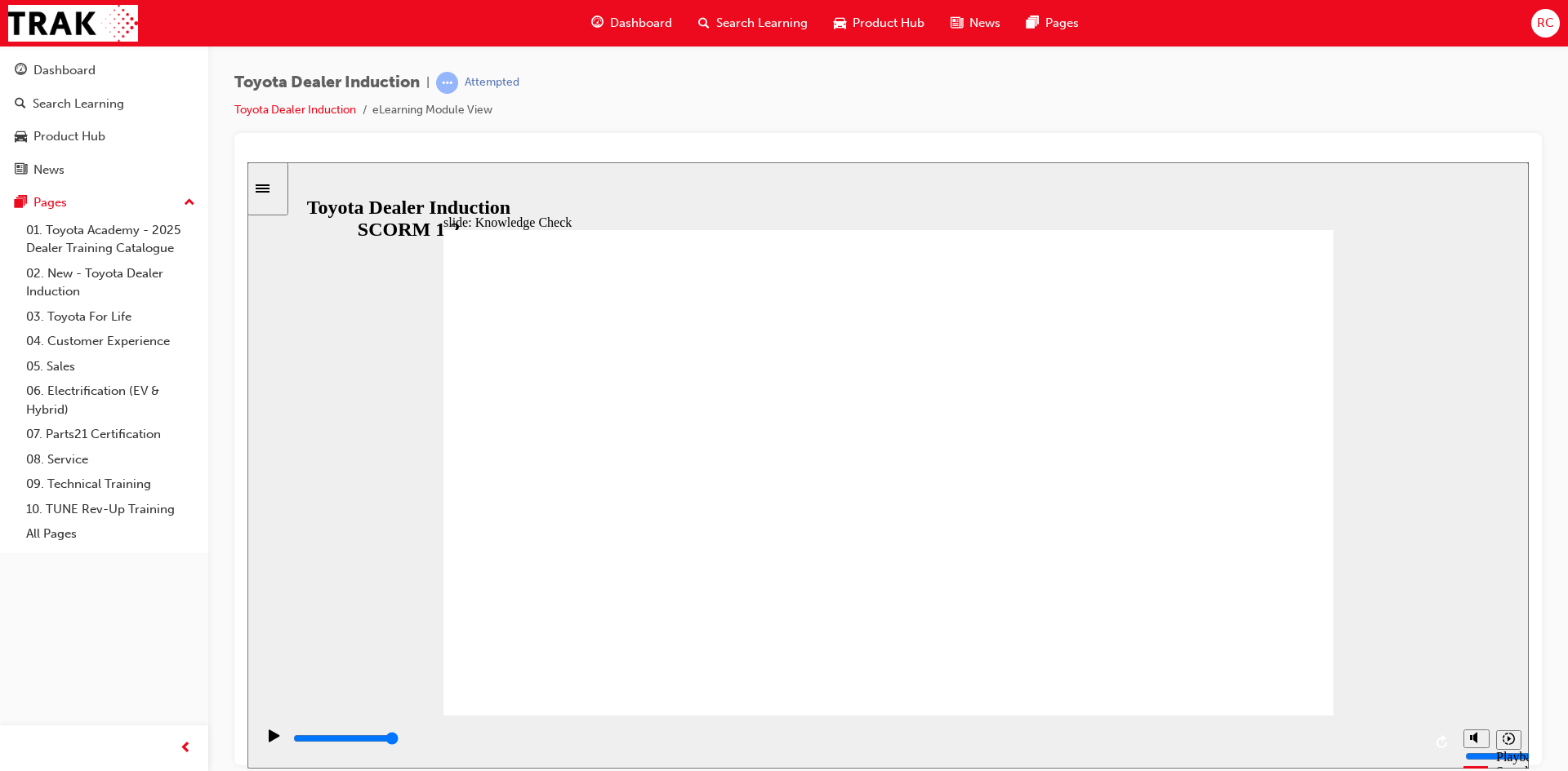
checkbox input "true"
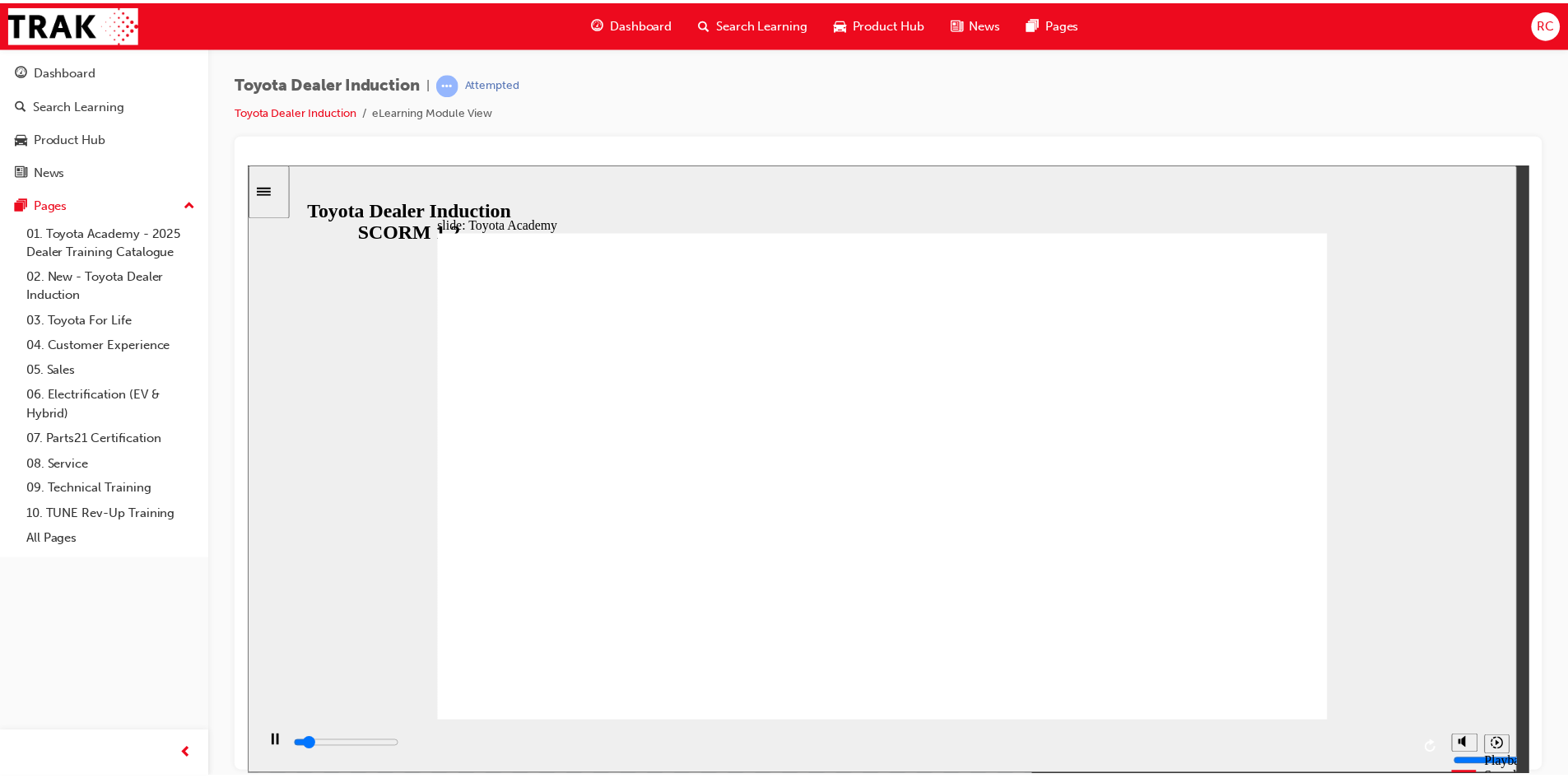
type input "1000"
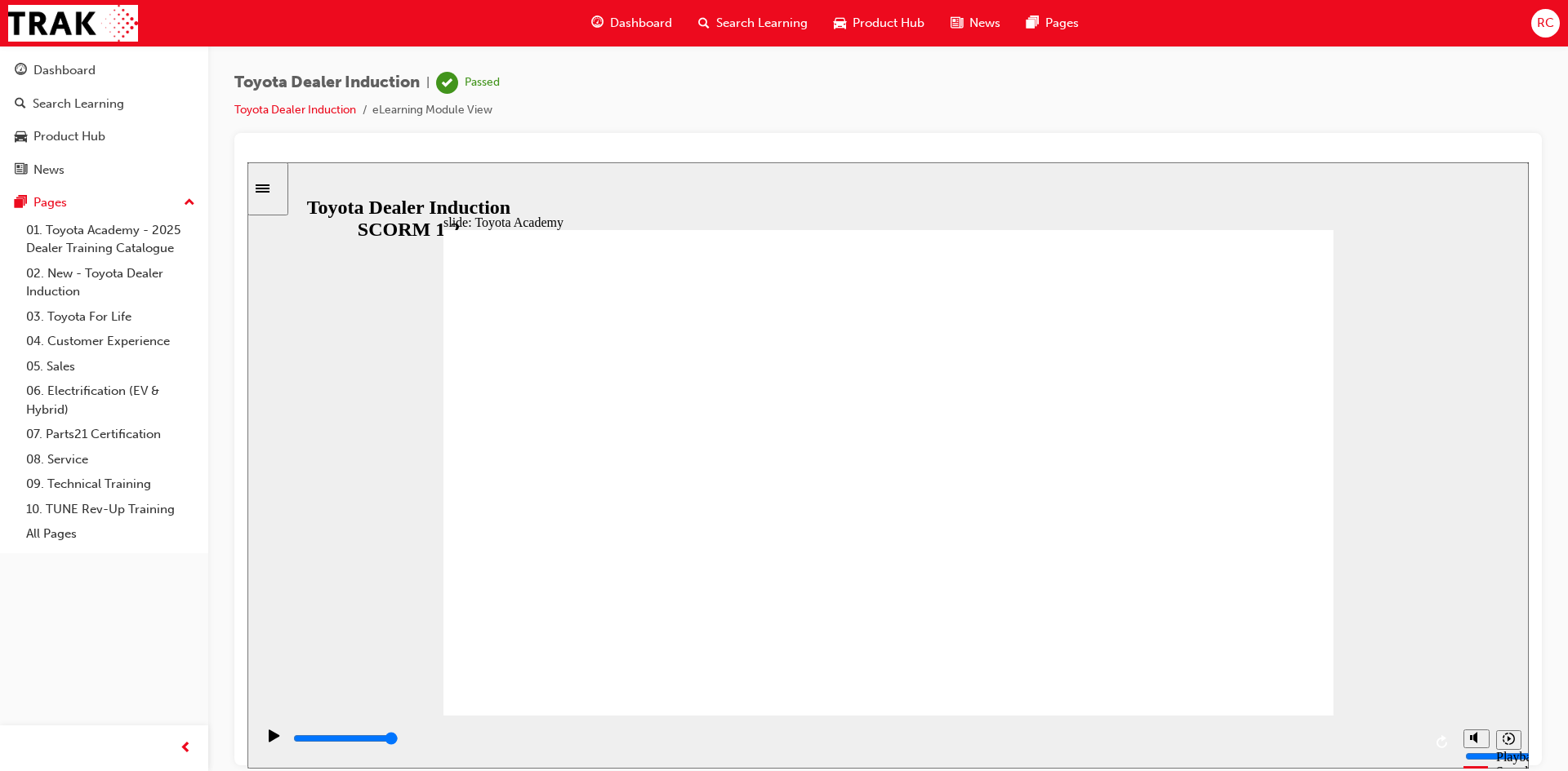
type input "58700"
click at [75, 228] on link "01. Toyota Academy - 2025 Dealer Training Catalogue" at bounding box center [111, 240] width 182 height 43
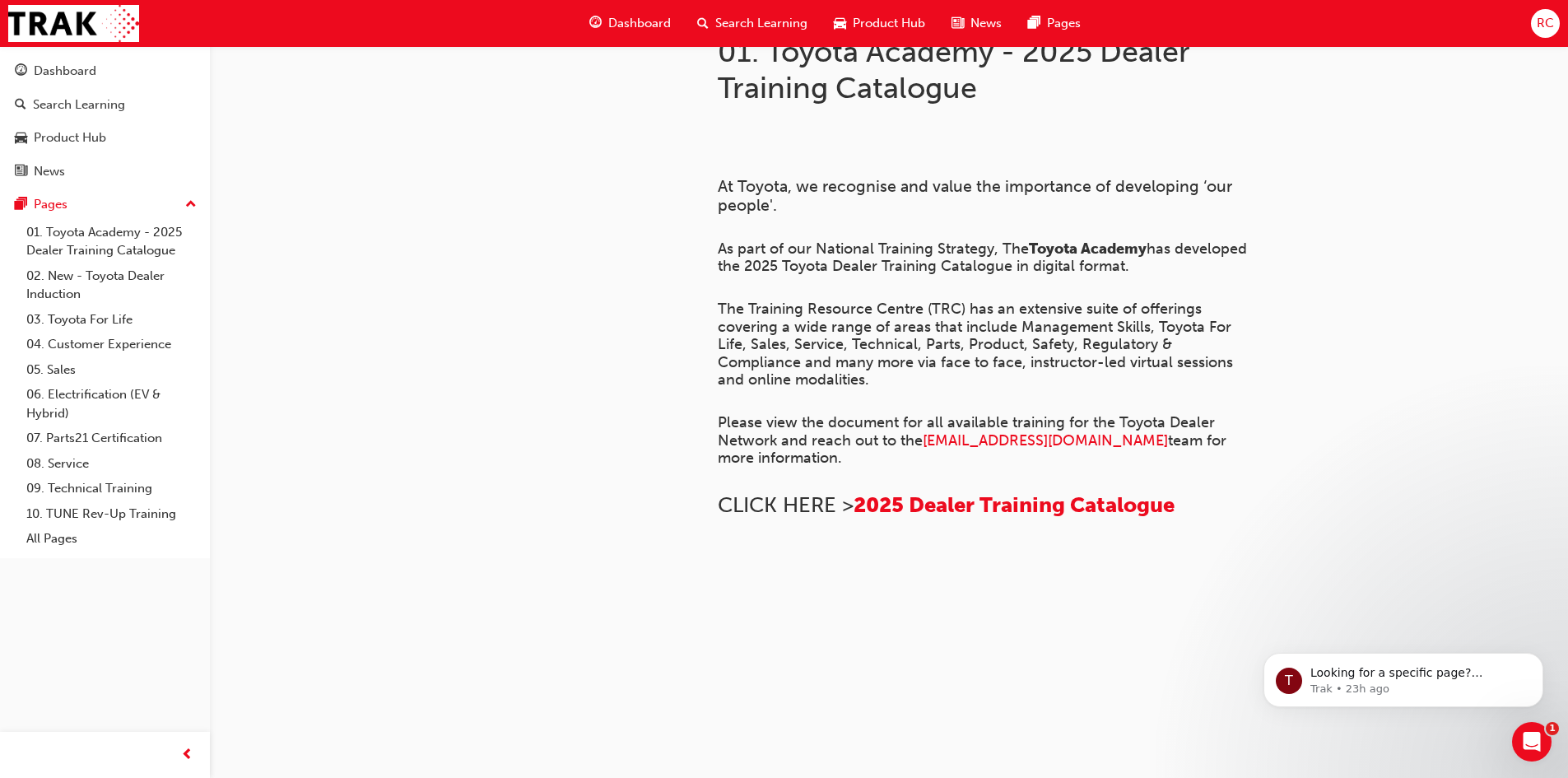
scroll to position [83, 0]
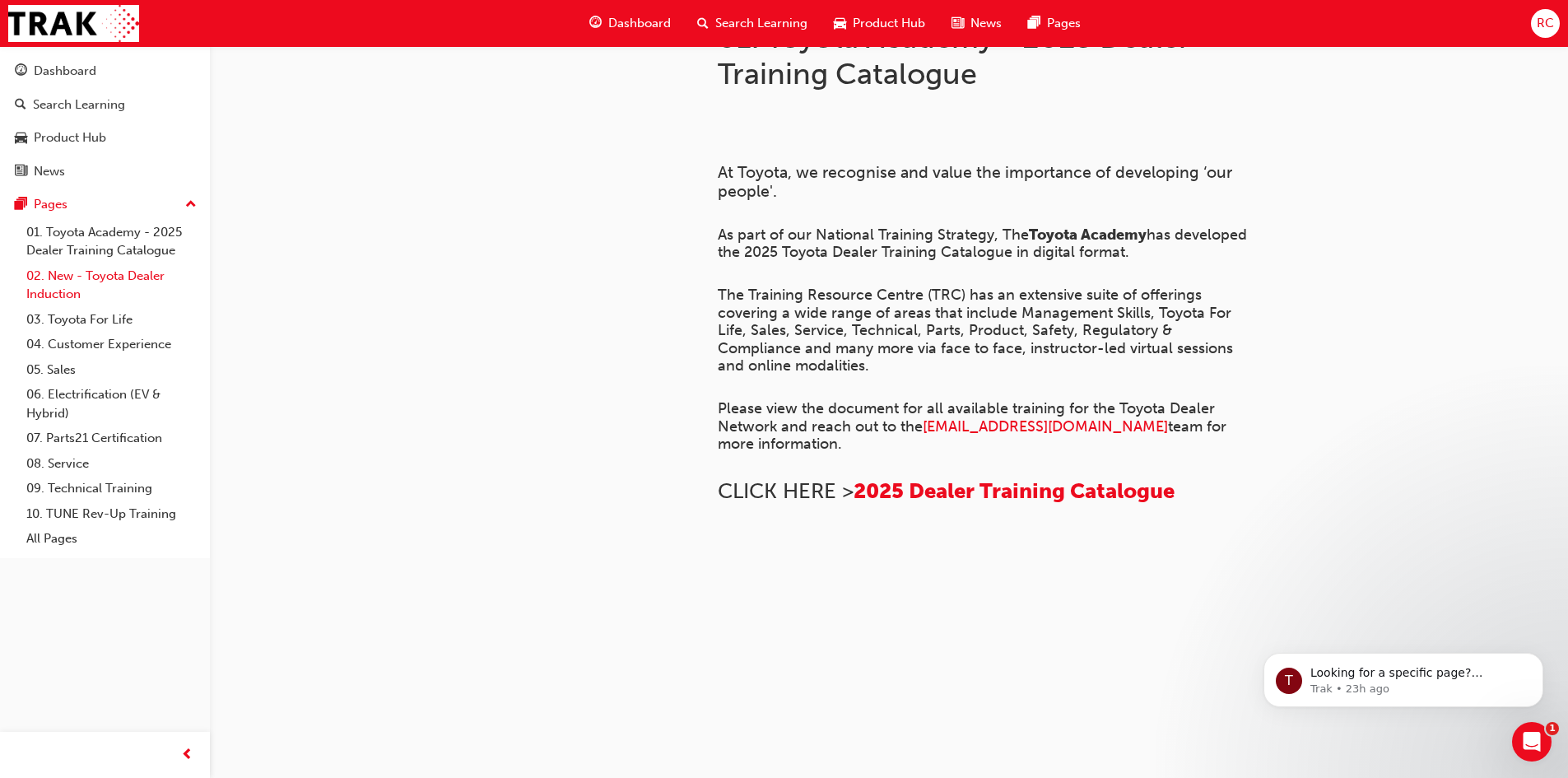
click at [147, 280] on link "02. New - Toyota Dealer Induction" at bounding box center [112, 286] width 184 height 44
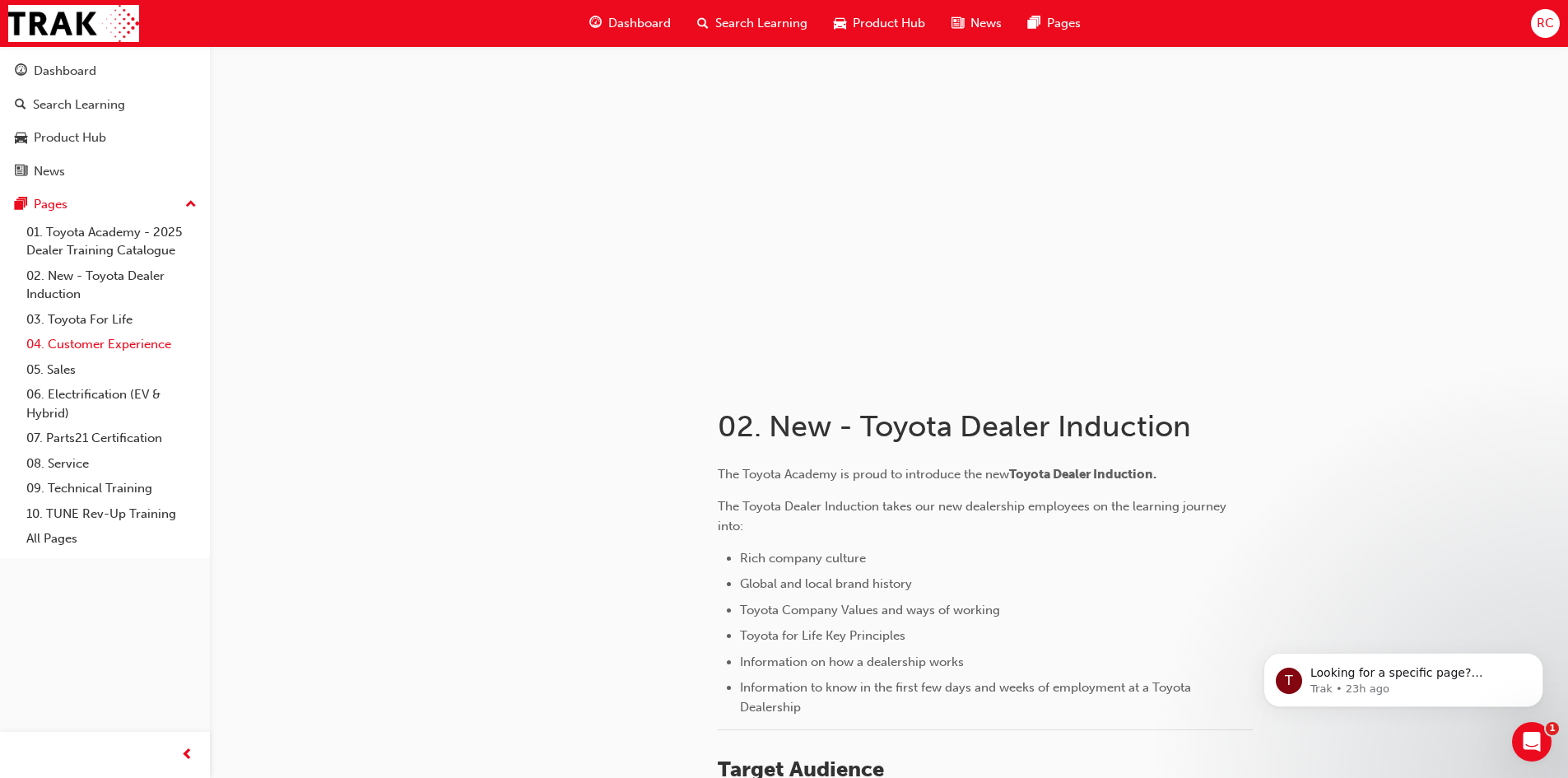
click at [129, 334] on link "04. Customer Experience" at bounding box center [112, 345] width 184 height 25
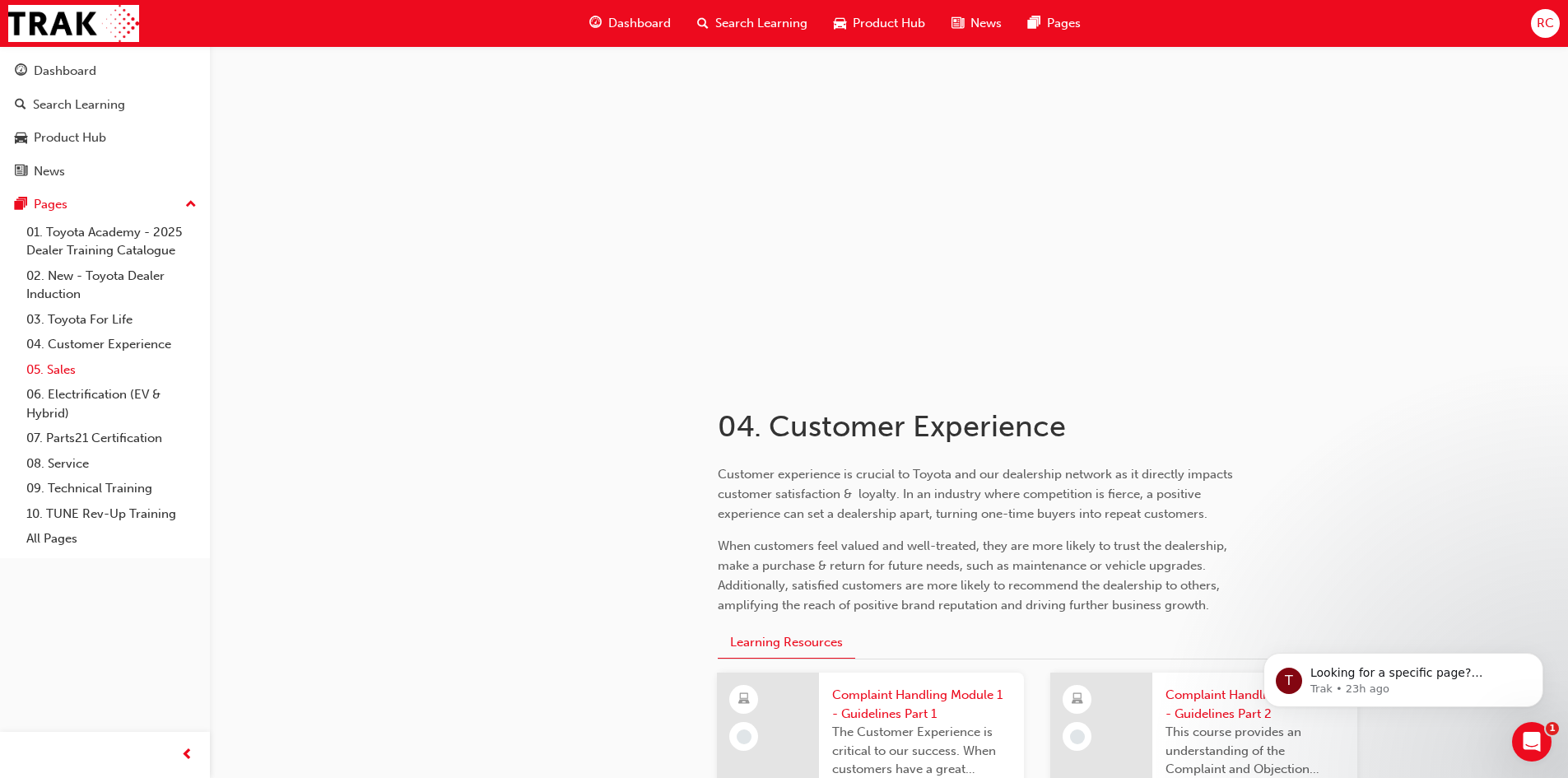
click at [77, 374] on link "05. Sales" at bounding box center [112, 370] width 184 height 25
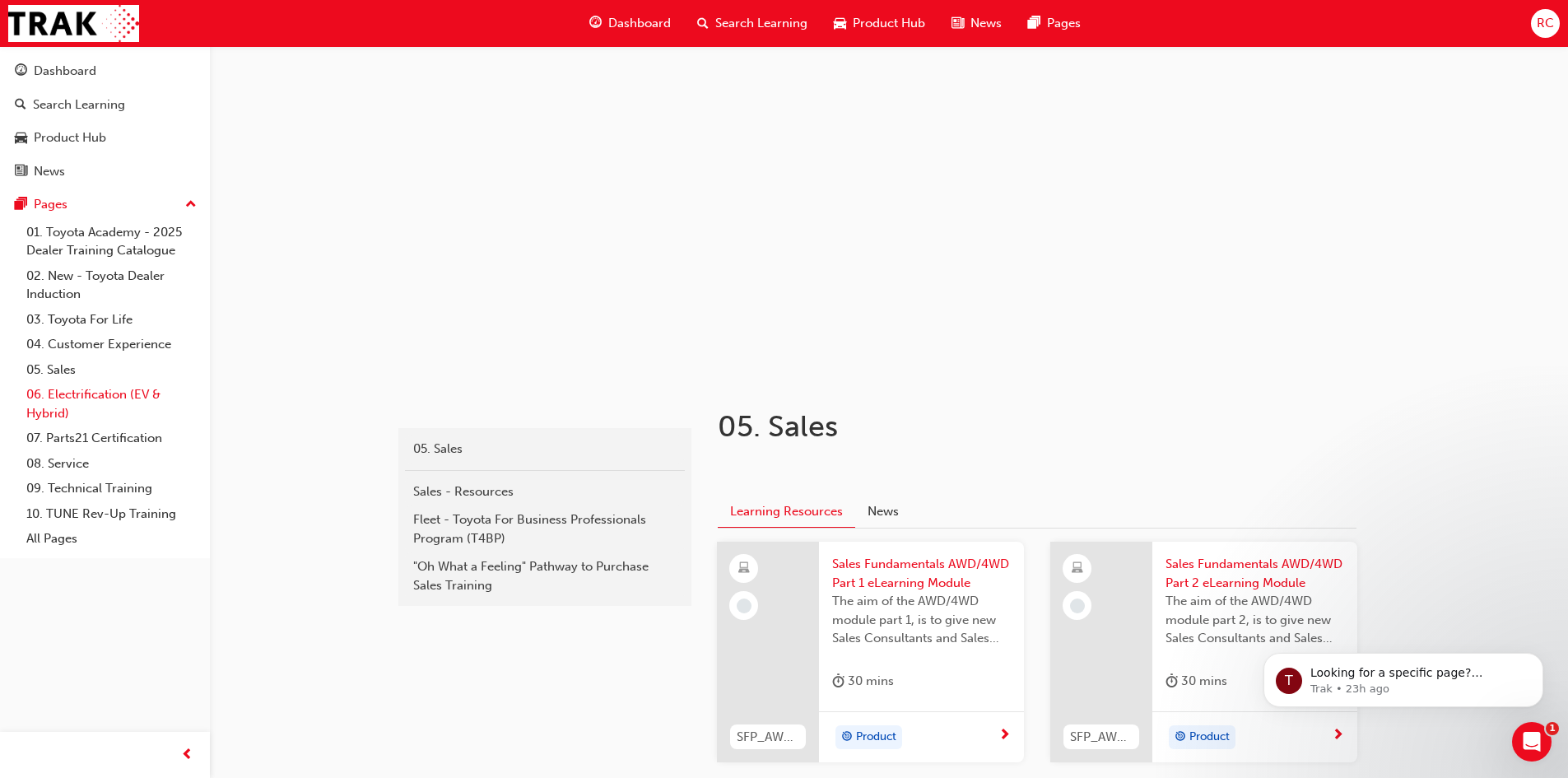
click at [83, 392] on link "06. Electrification (EV & Hybrid)" at bounding box center [112, 404] width 184 height 44
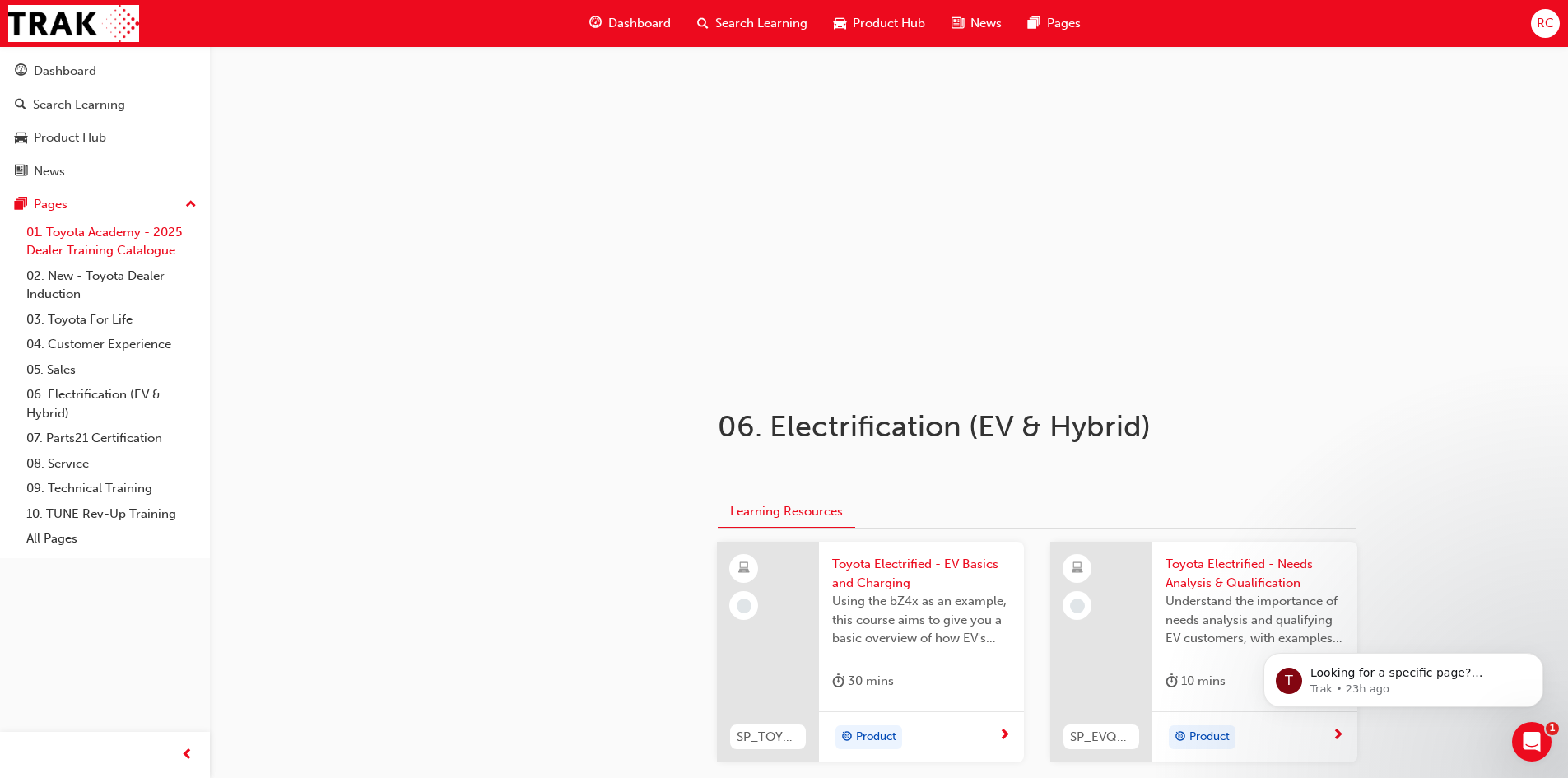
click at [79, 232] on link "01. Toyota Academy - 2025 Dealer Training Catalogue" at bounding box center [112, 242] width 184 height 44
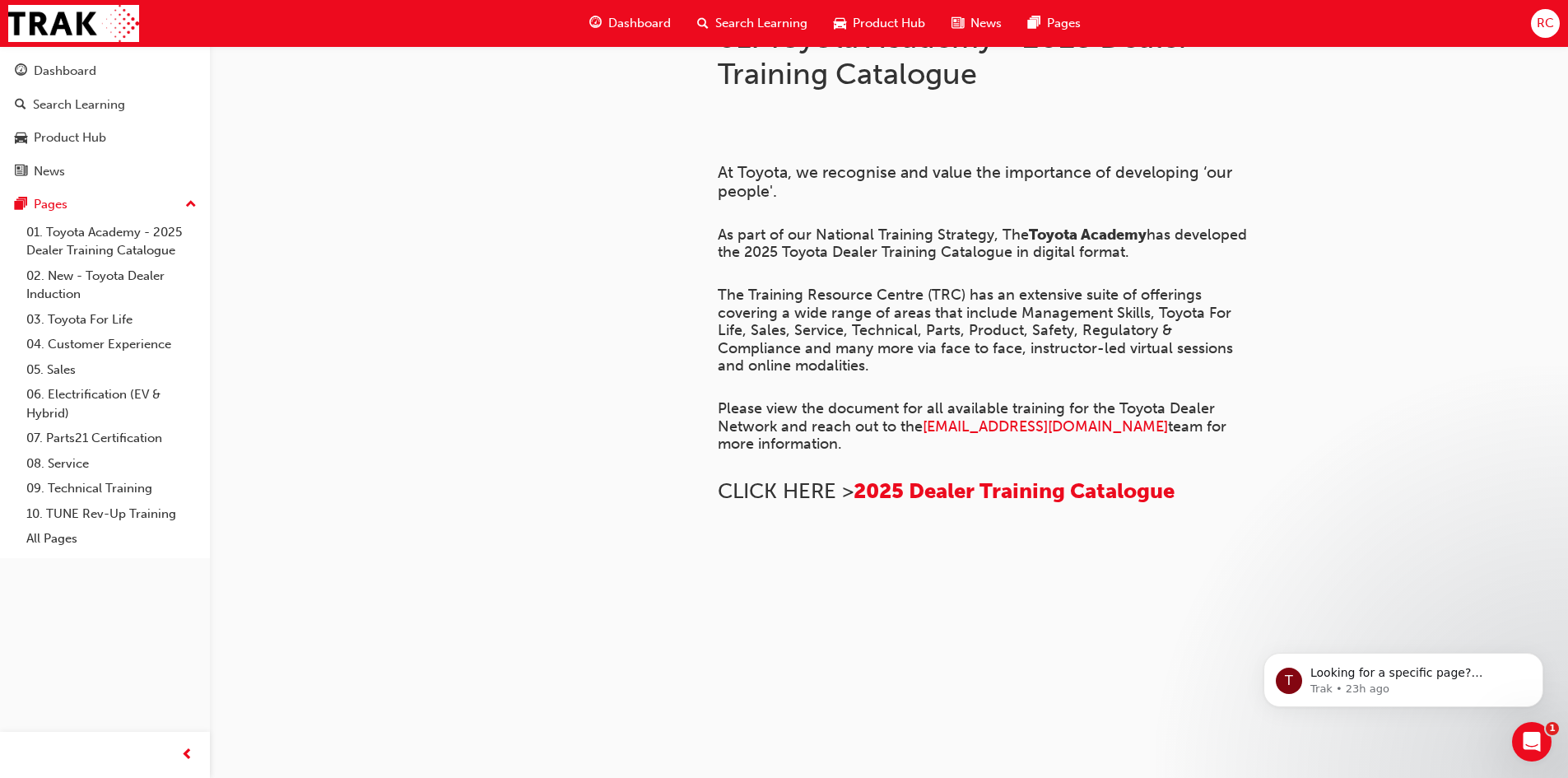
scroll to position [1099, 0]
click at [132, 282] on link "02. New - Toyota Dealer Induction" at bounding box center [112, 286] width 184 height 44
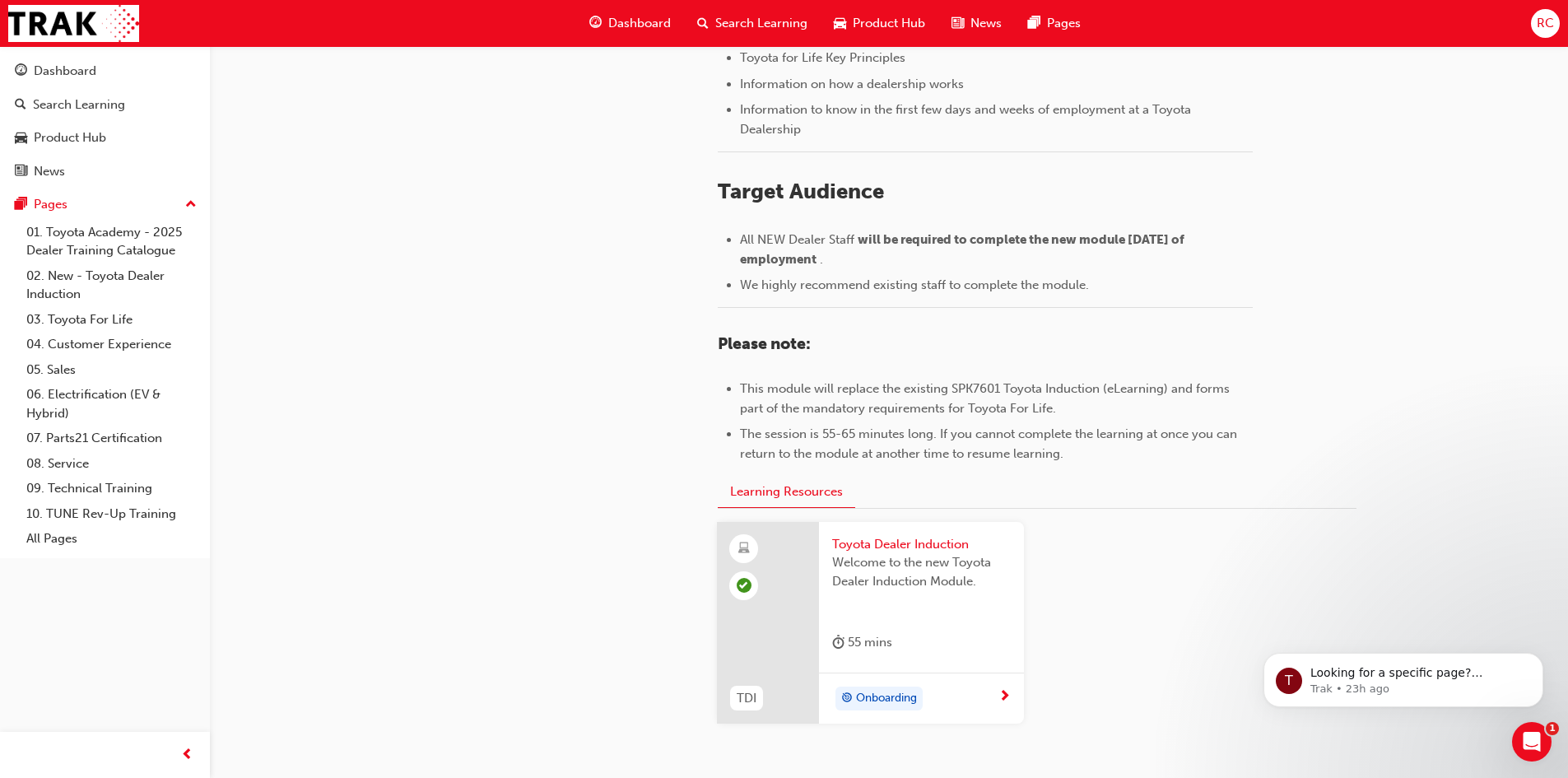
scroll to position [600, 0]
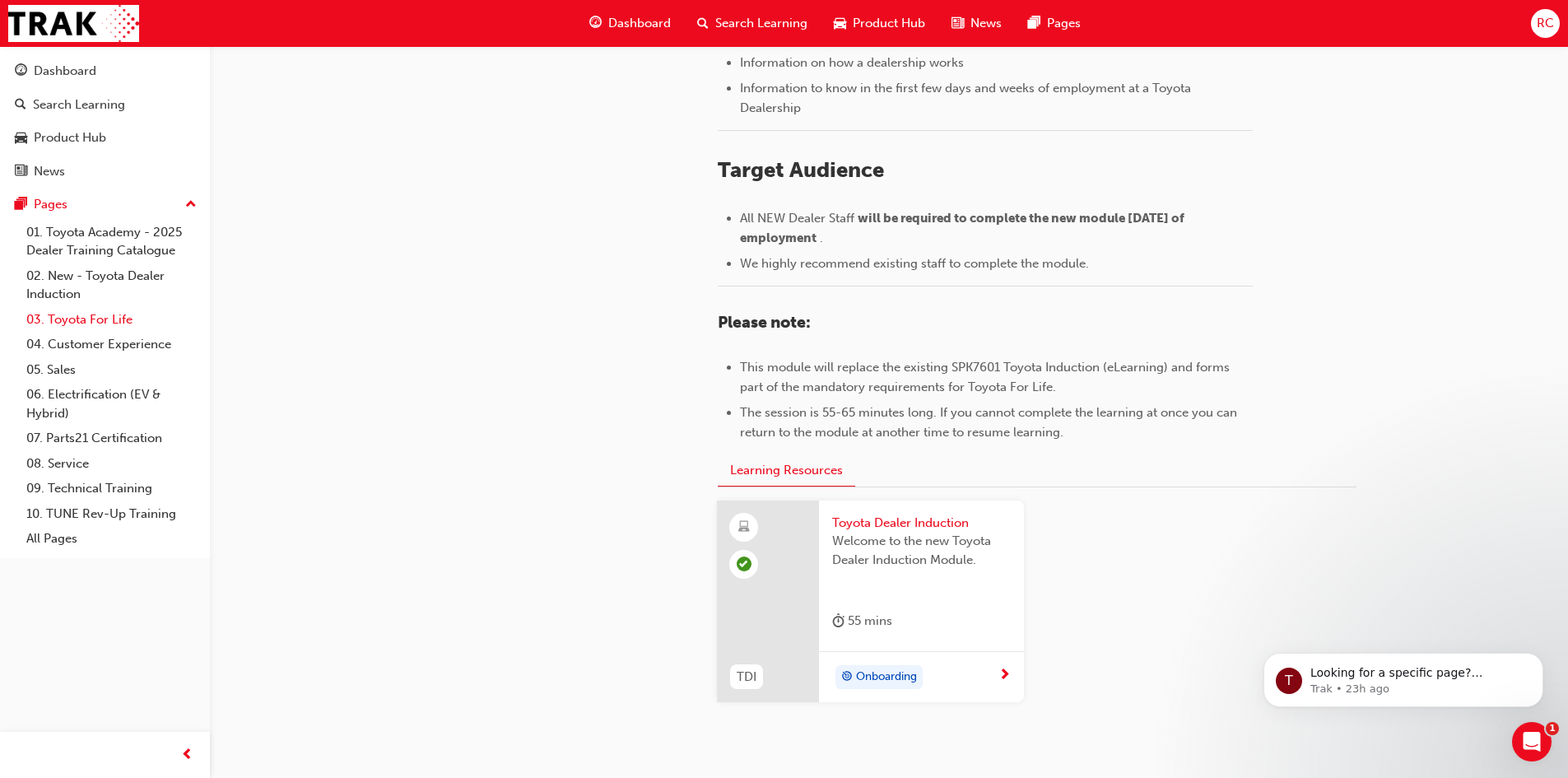
click at [91, 313] on link "03. Toyota For Life" at bounding box center [112, 320] width 184 height 25
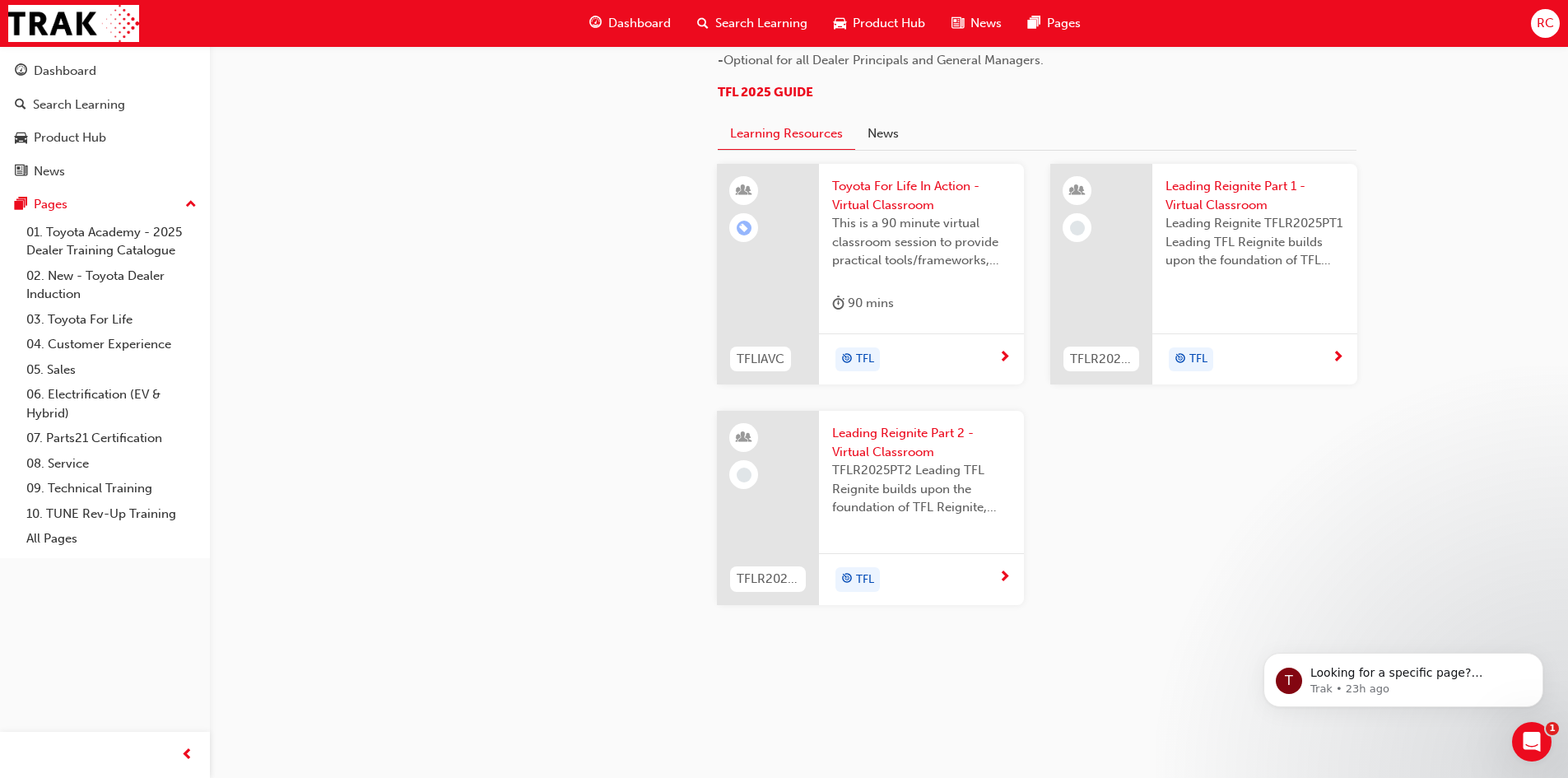
scroll to position [1723, 0]
drag, startPoint x: 1575, startPoint y: 158, endPoint x: 255, endPoint y: 129, distance: 1320.3
click at [109, 484] on link "09. Technical Training" at bounding box center [112, 489] width 184 height 25
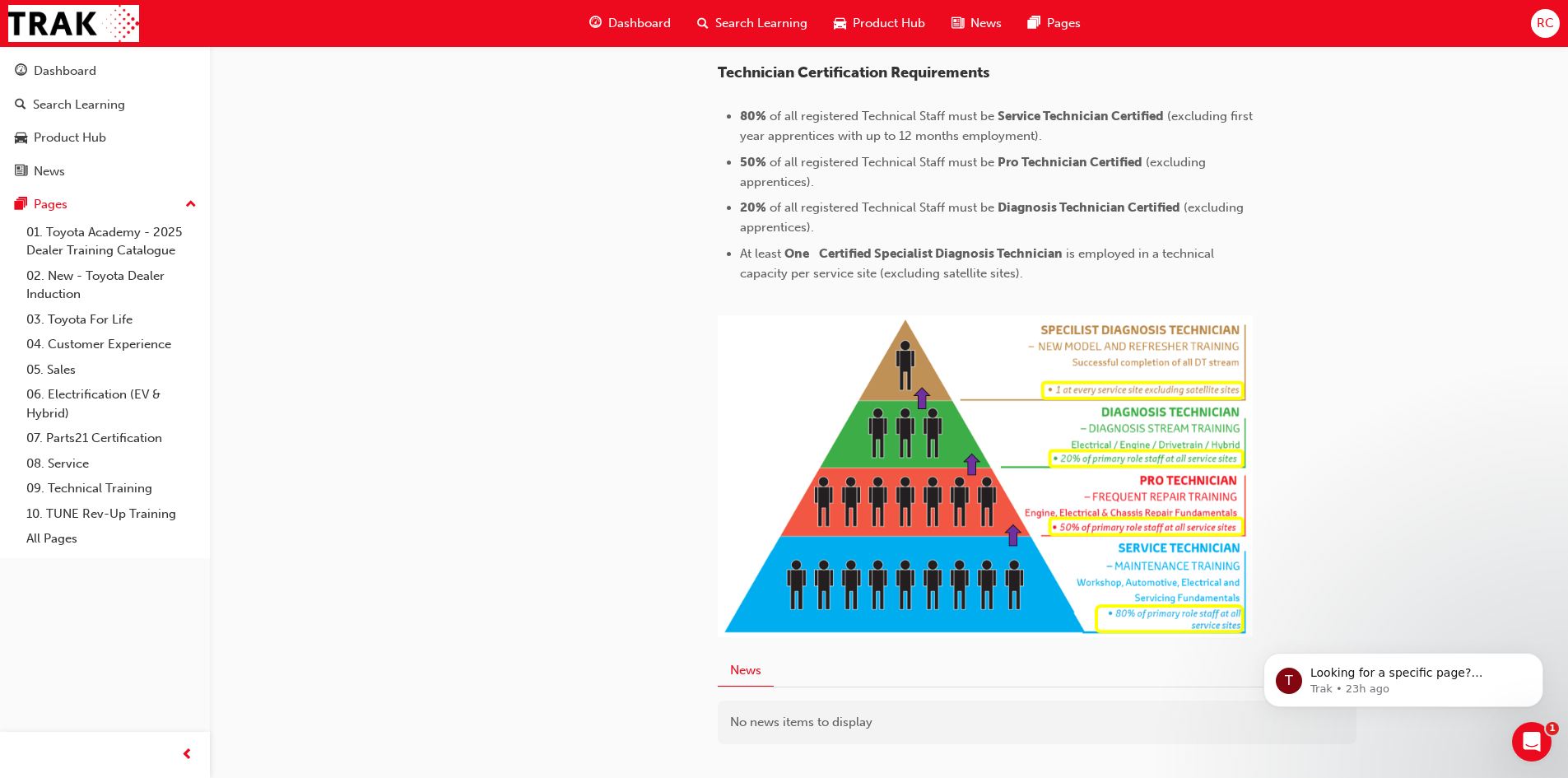
scroll to position [685, 0]
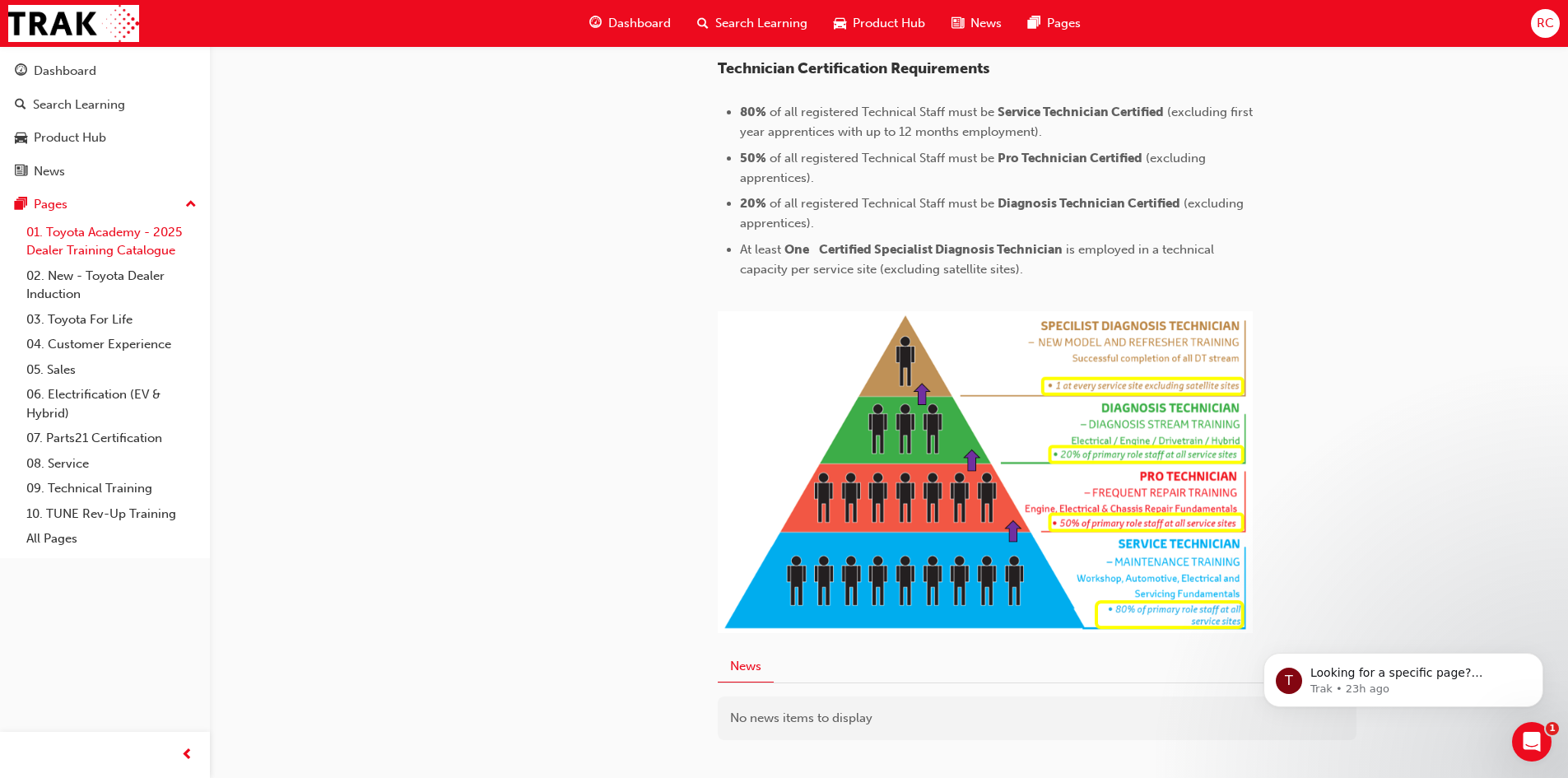
click at [180, 245] on link "01. Toyota Academy - 2025 Dealer Training Catalogue" at bounding box center [112, 242] width 184 height 44
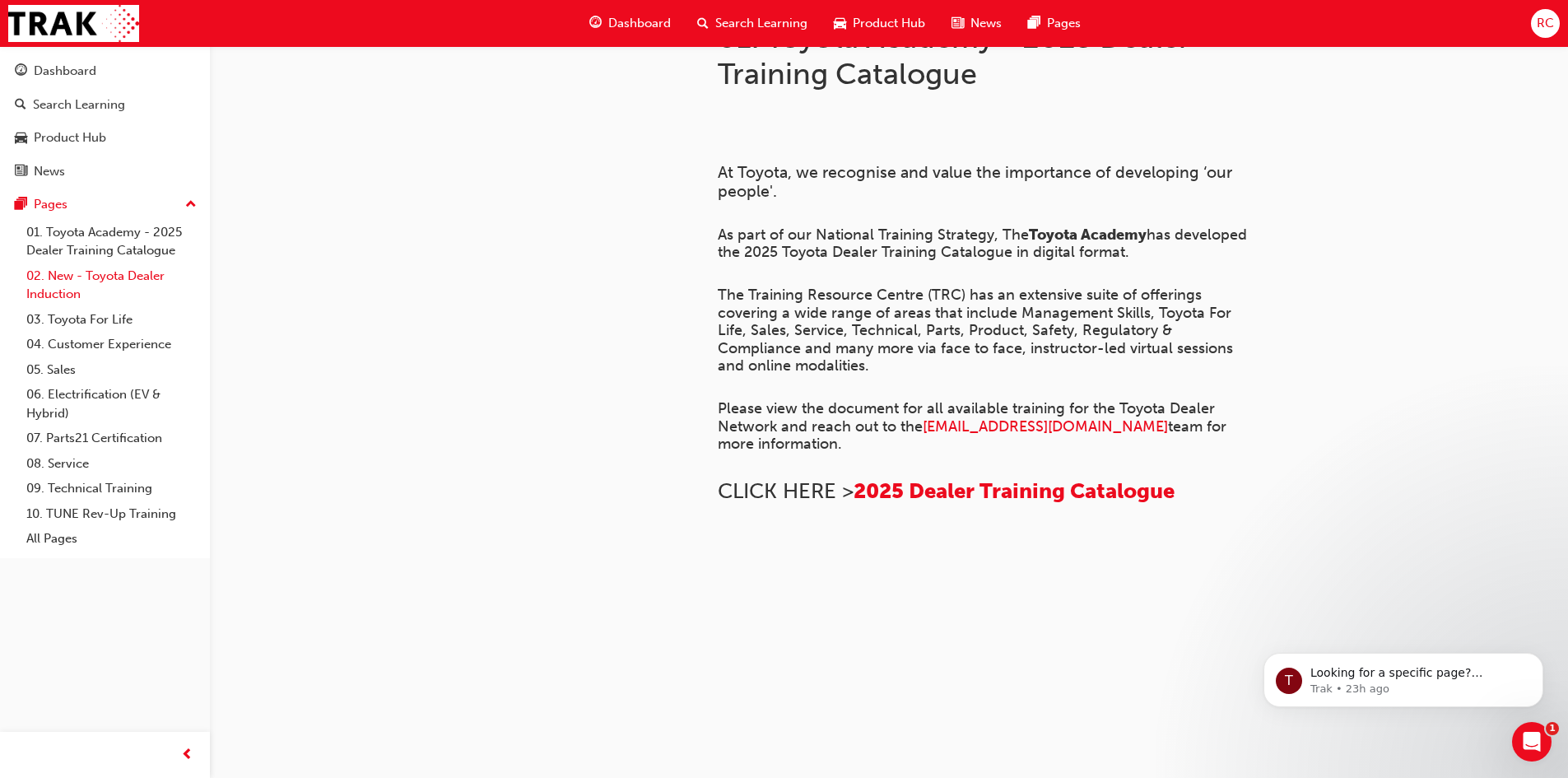
click at [126, 272] on link "02. New - Toyota Dealer Induction" at bounding box center [112, 286] width 184 height 44
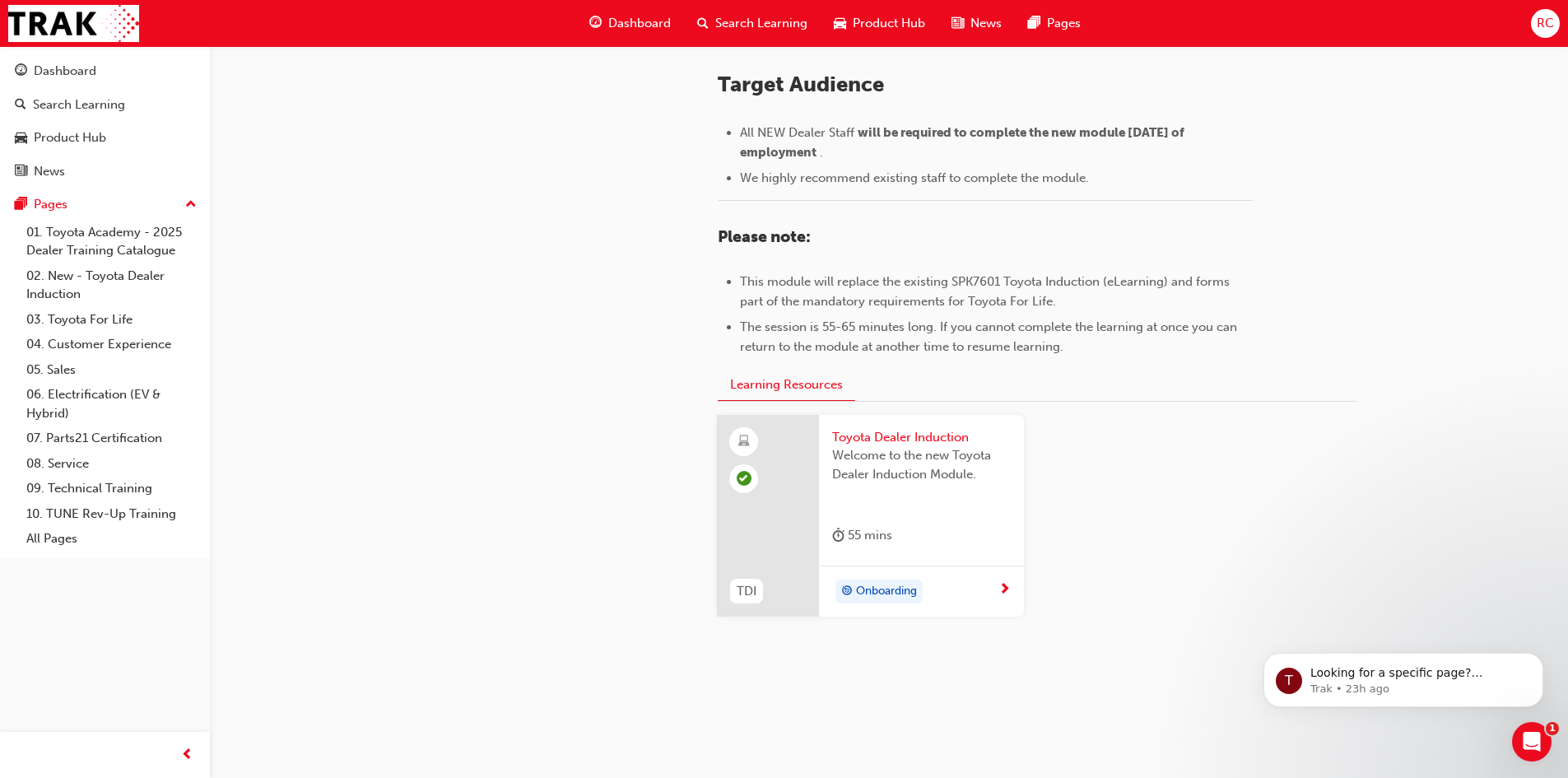
click at [1013, 589] on div "Onboarding" at bounding box center [921, 591] width 205 height 52
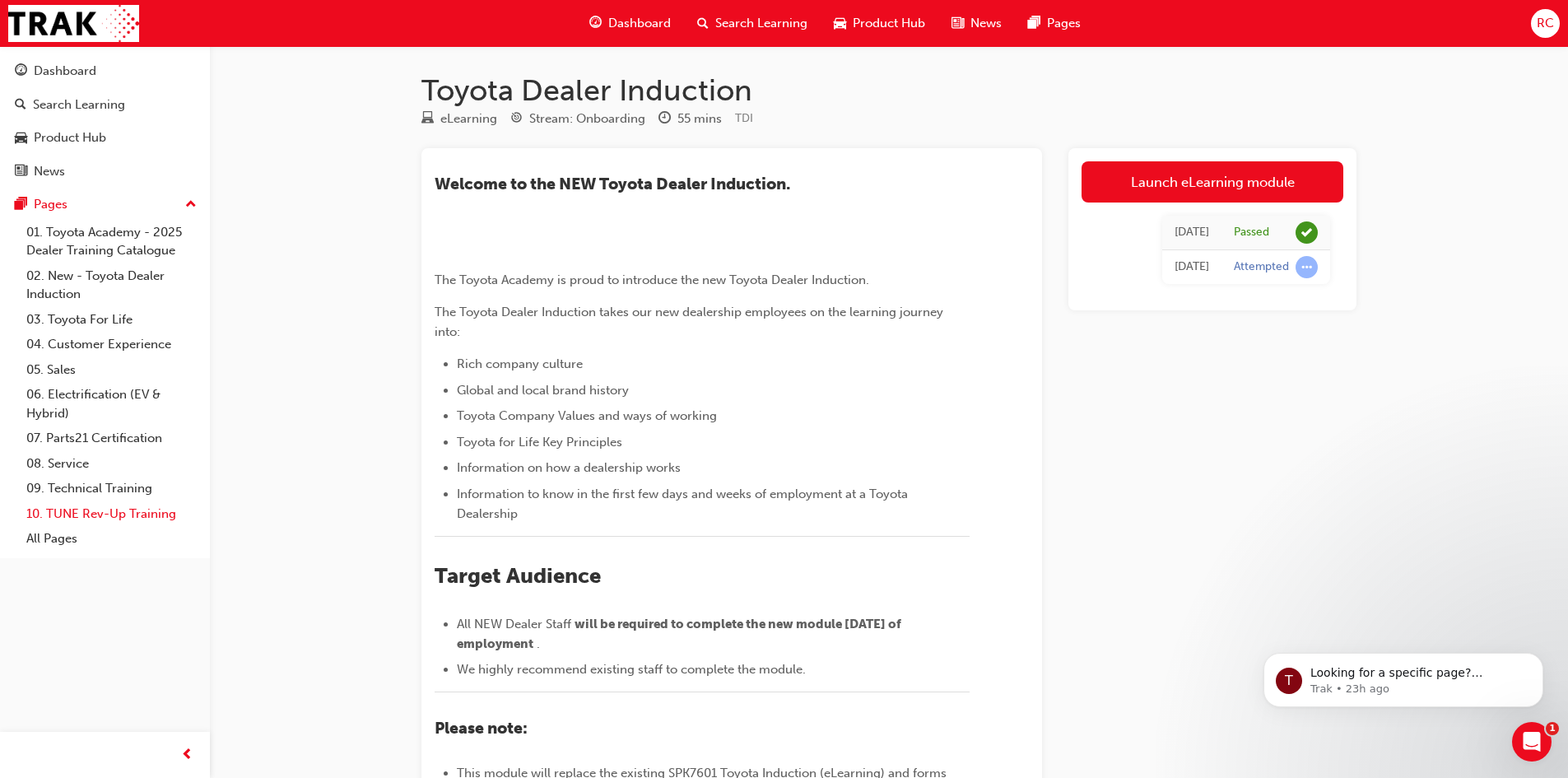
click at [75, 511] on link "10. TUNE Rev-Up Training" at bounding box center [112, 514] width 184 height 25
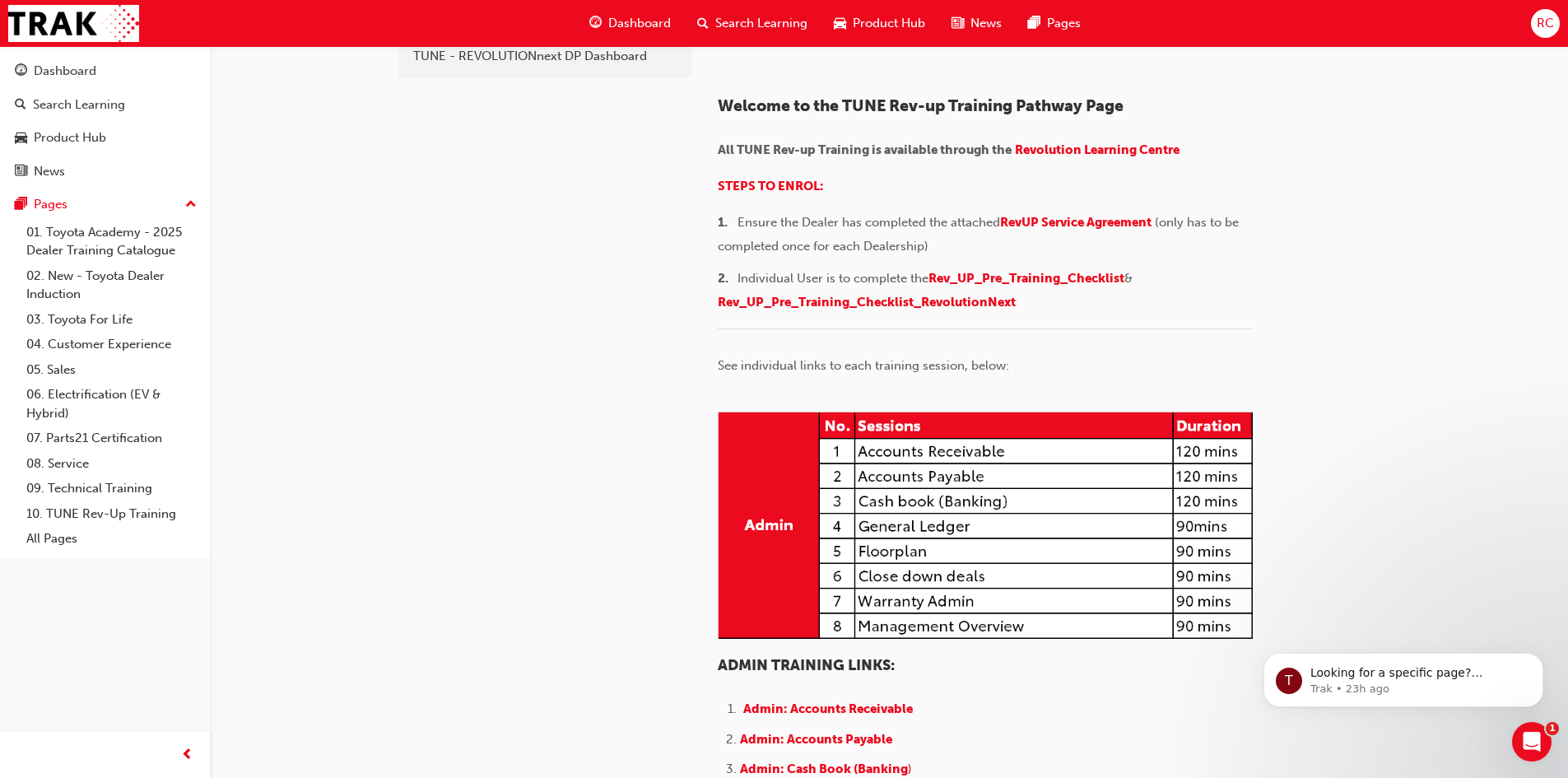
scroll to position [126, 0]
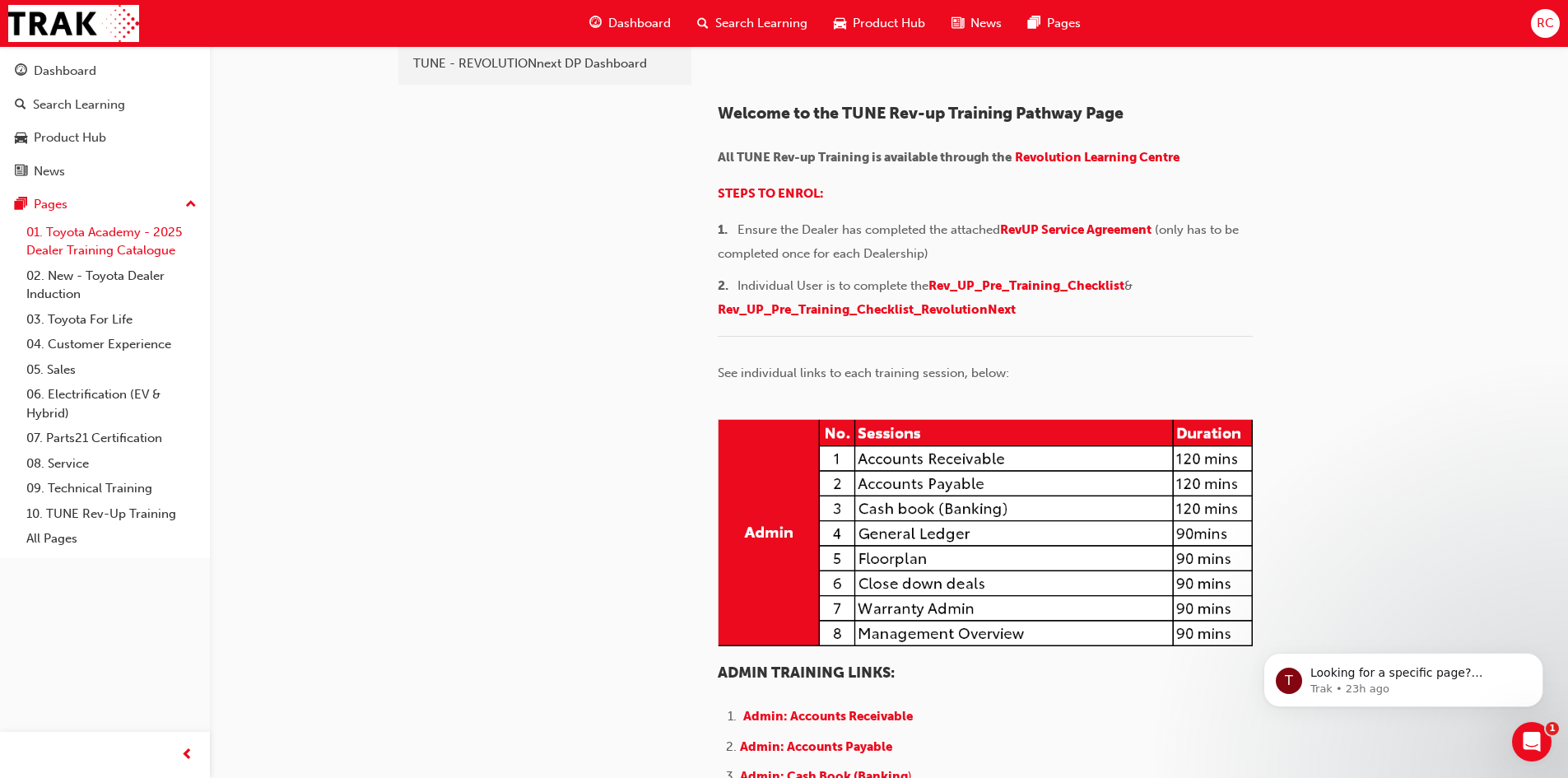
click at [159, 248] on link "01. Toyota Academy - 2025 Dealer Training Catalogue" at bounding box center [112, 242] width 184 height 44
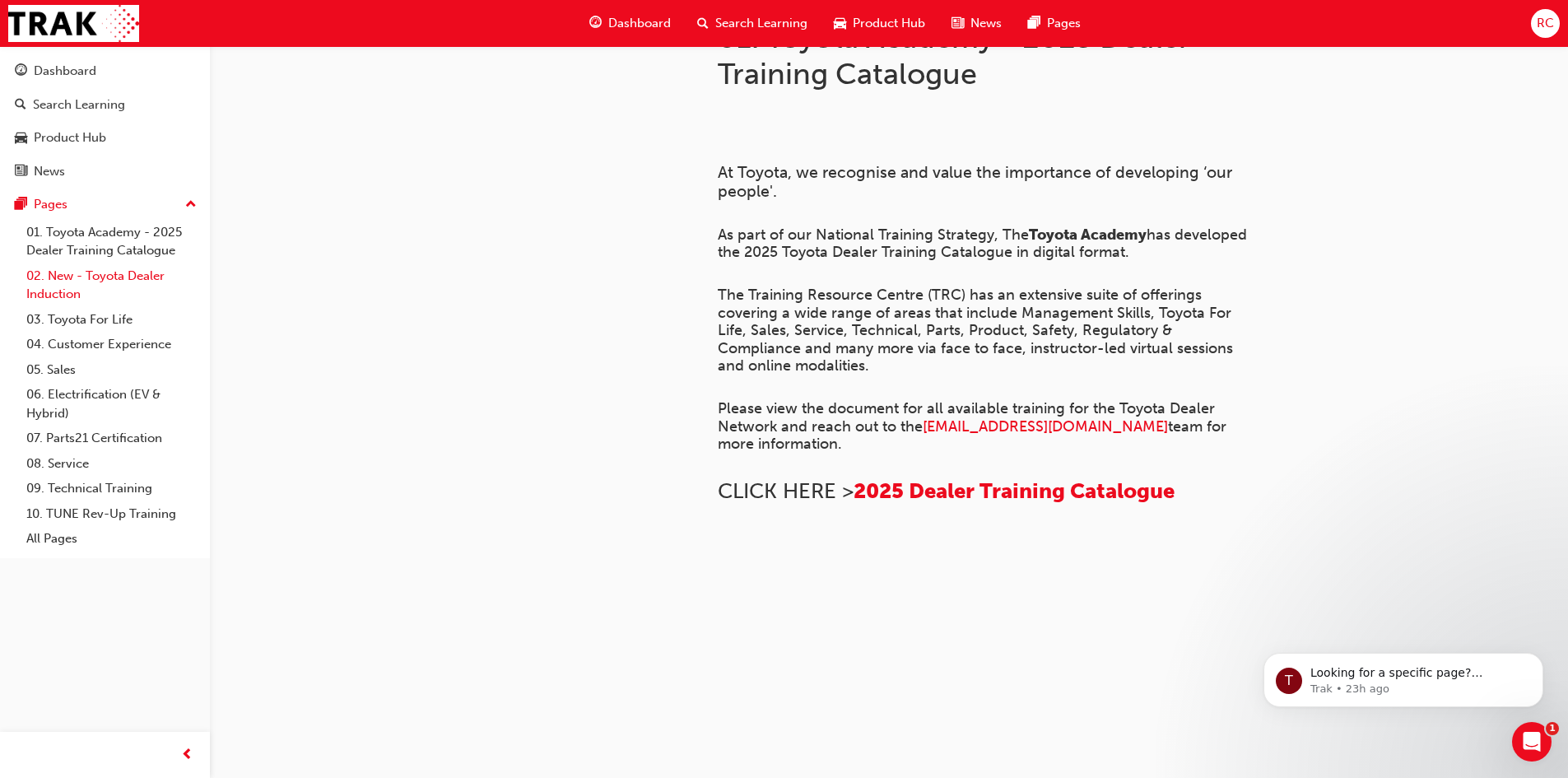
click at [148, 276] on link "02. New - Toyota Dealer Induction" at bounding box center [112, 286] width 184 height 44
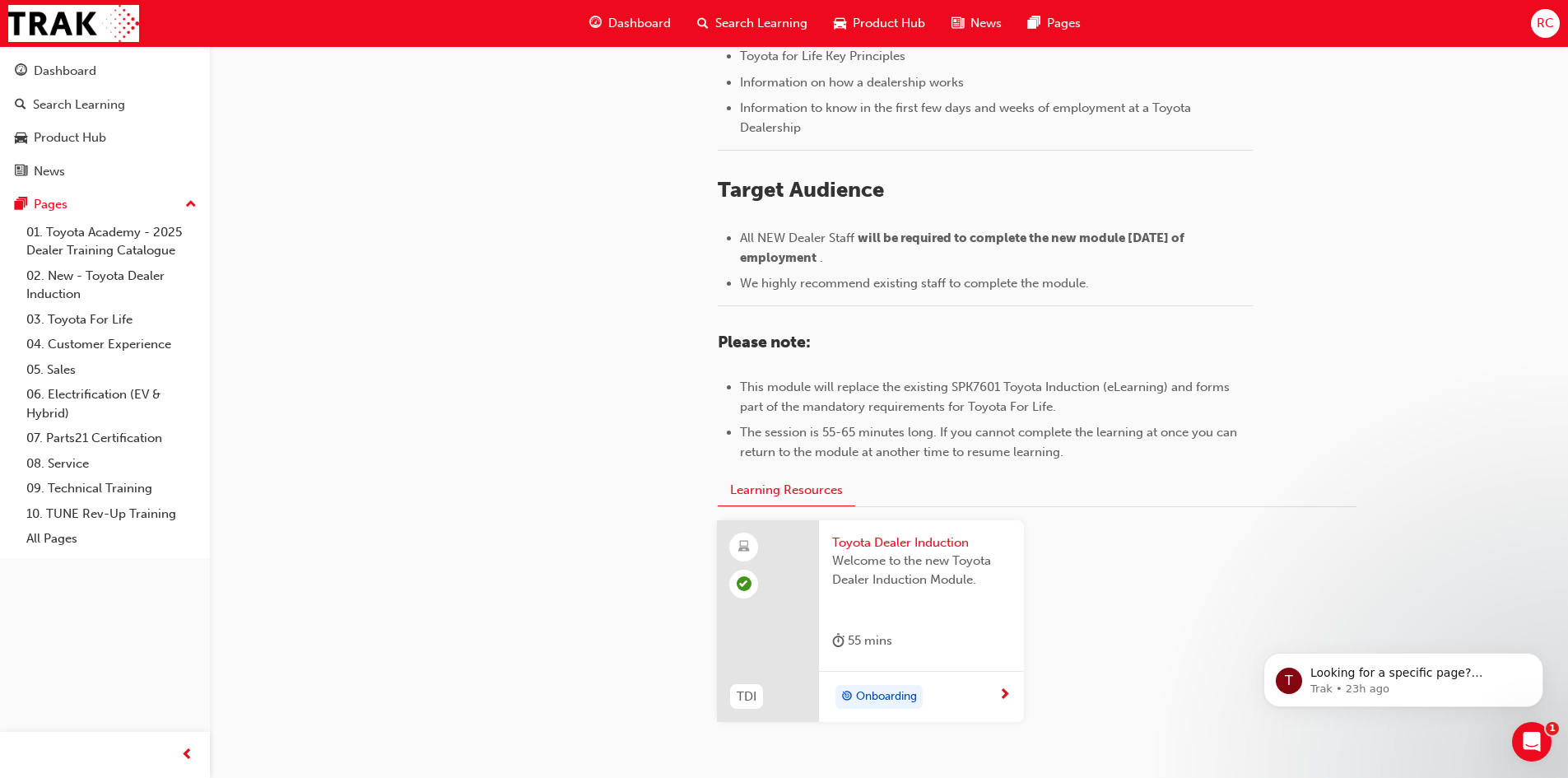
scroll to position [583, 0]
click at [1532, 21] on button "RC" at bounding box center [1546, 24] width 29 height 29
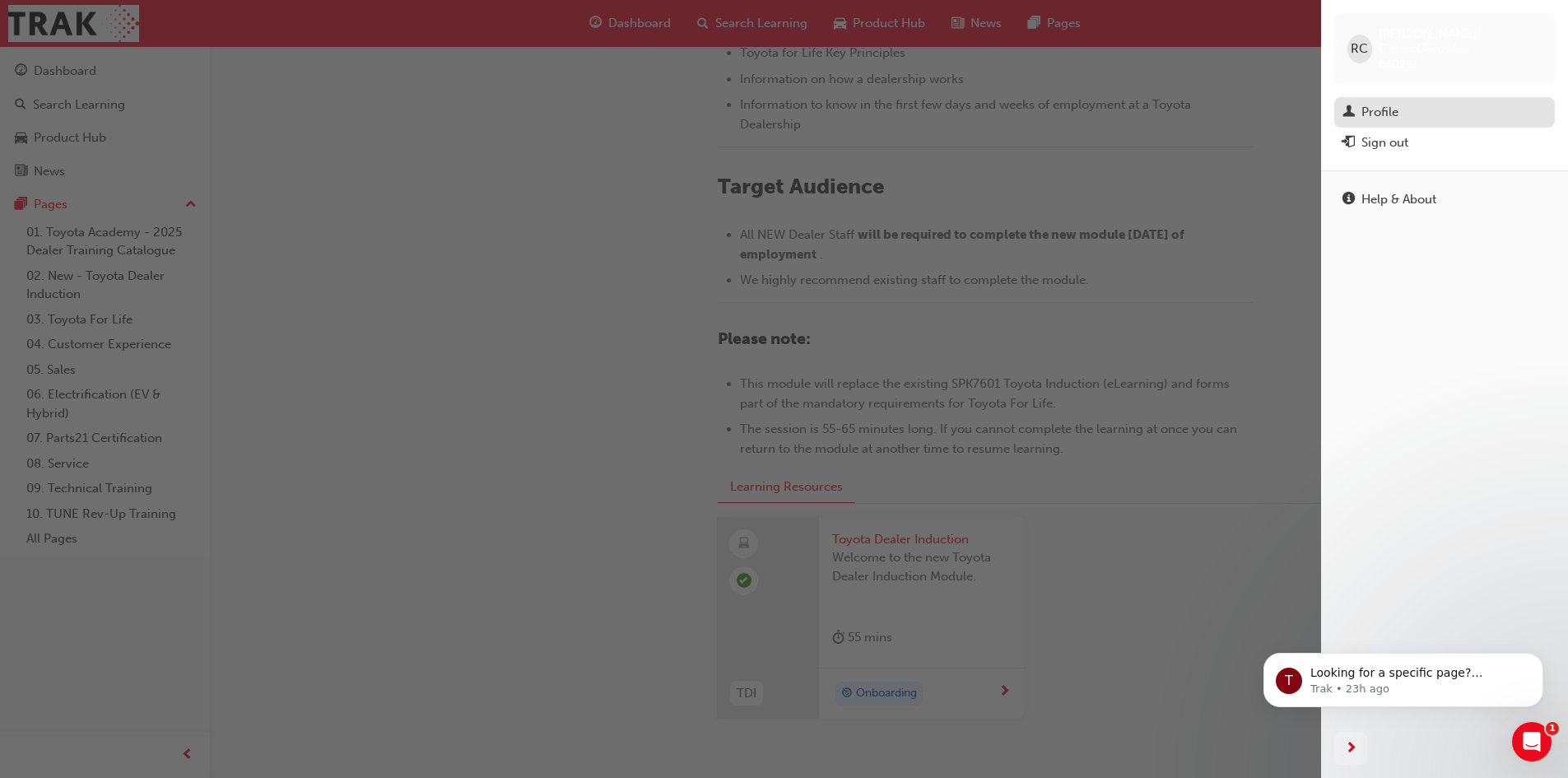
click at [1404, 102] on div "Profile" at bounding box center [1444, 112] width 204 height 21
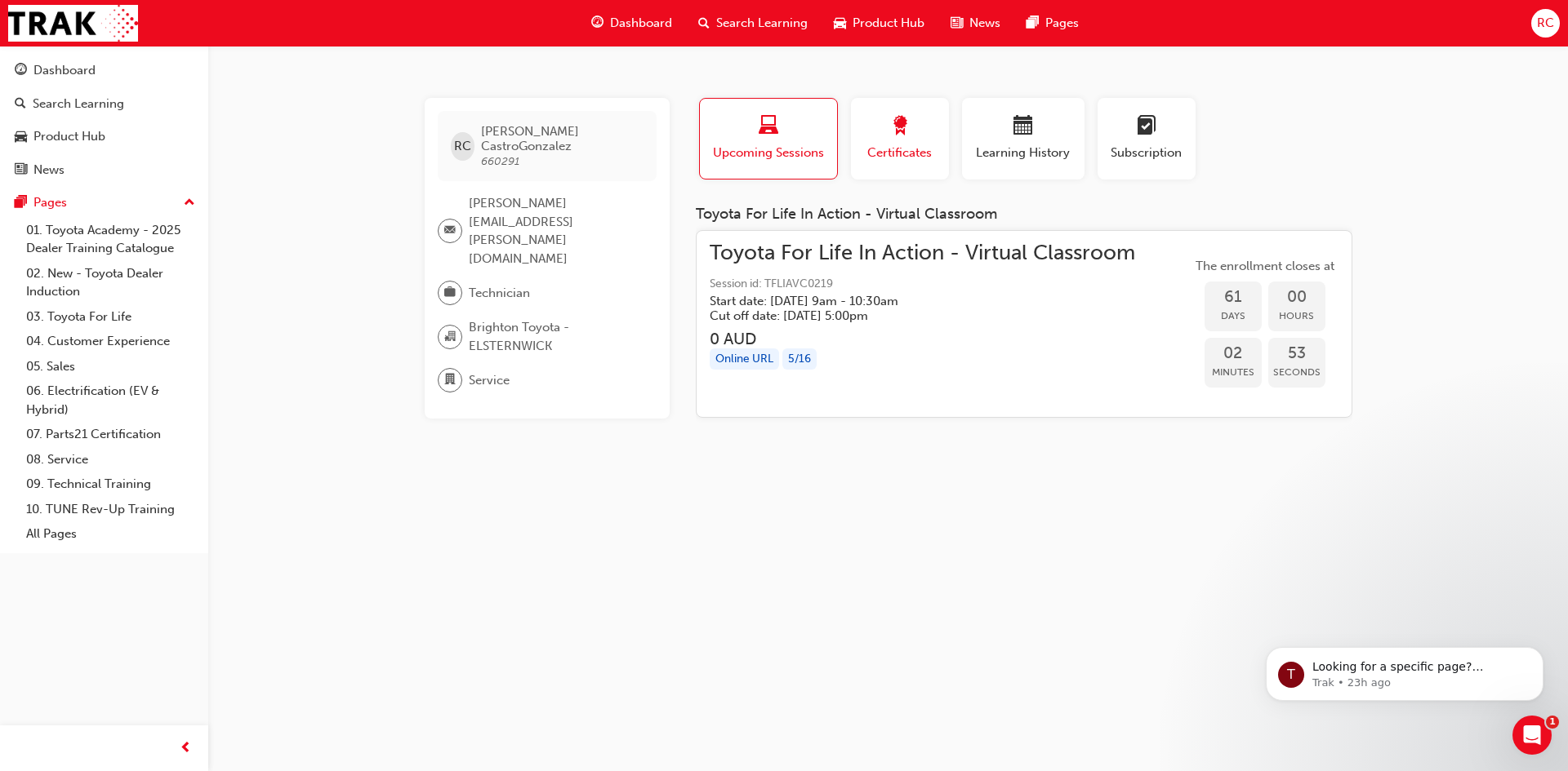
click at [909, 132] on span "award-icon" at bounding box center [900, 127] width 20 height 22
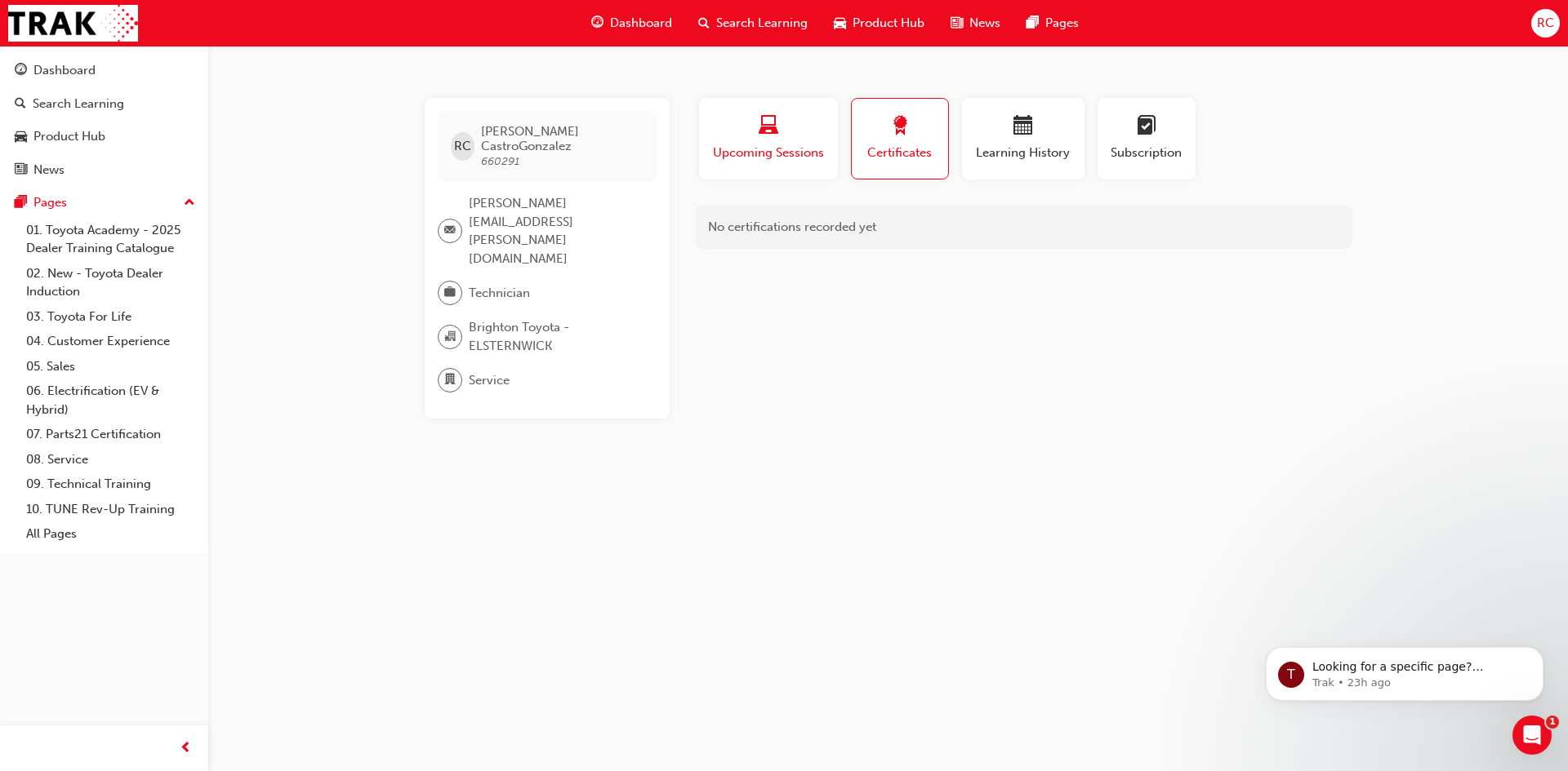
click at [816, 145] on span "Upcoming Sessions" at bounding box center [768, 152] width 115 height 19
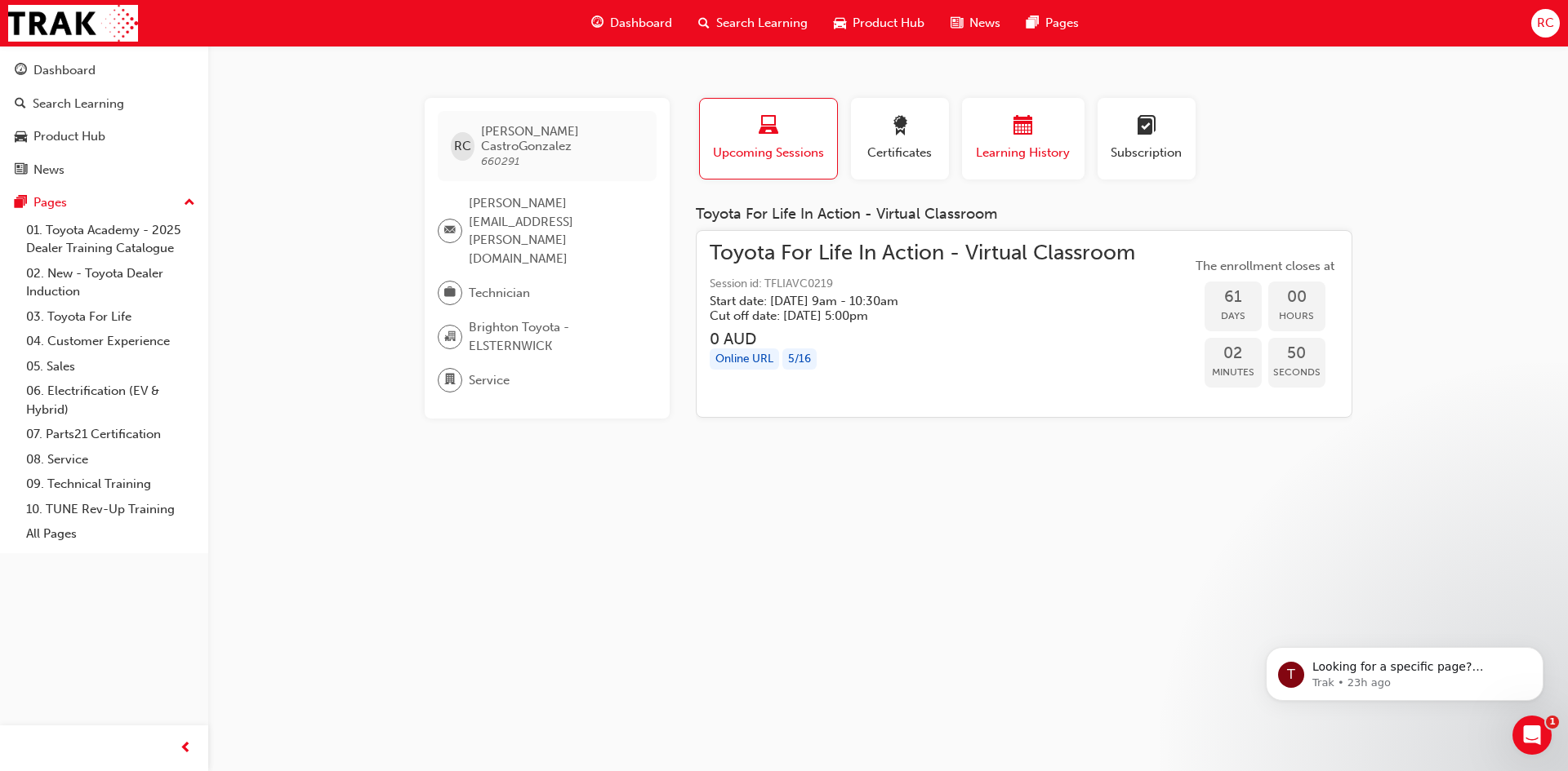
click at [1028, 120] on span "calendar-icon" at bounding box center [1023, 127] width 20 height 22
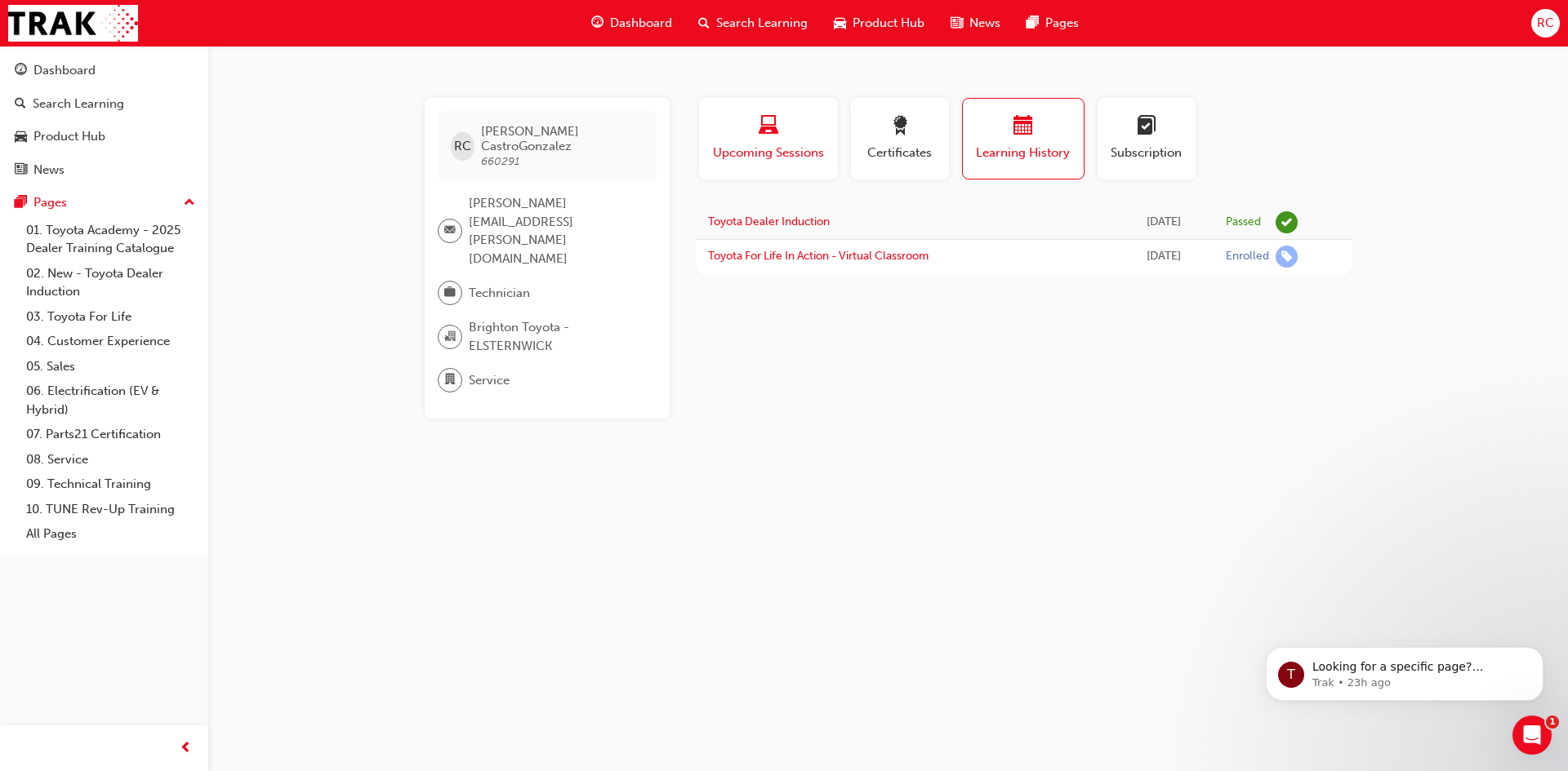
click at [786, 160] on span "Upcoming Sessions" at bounding box center [768, 152] width 115 height 19
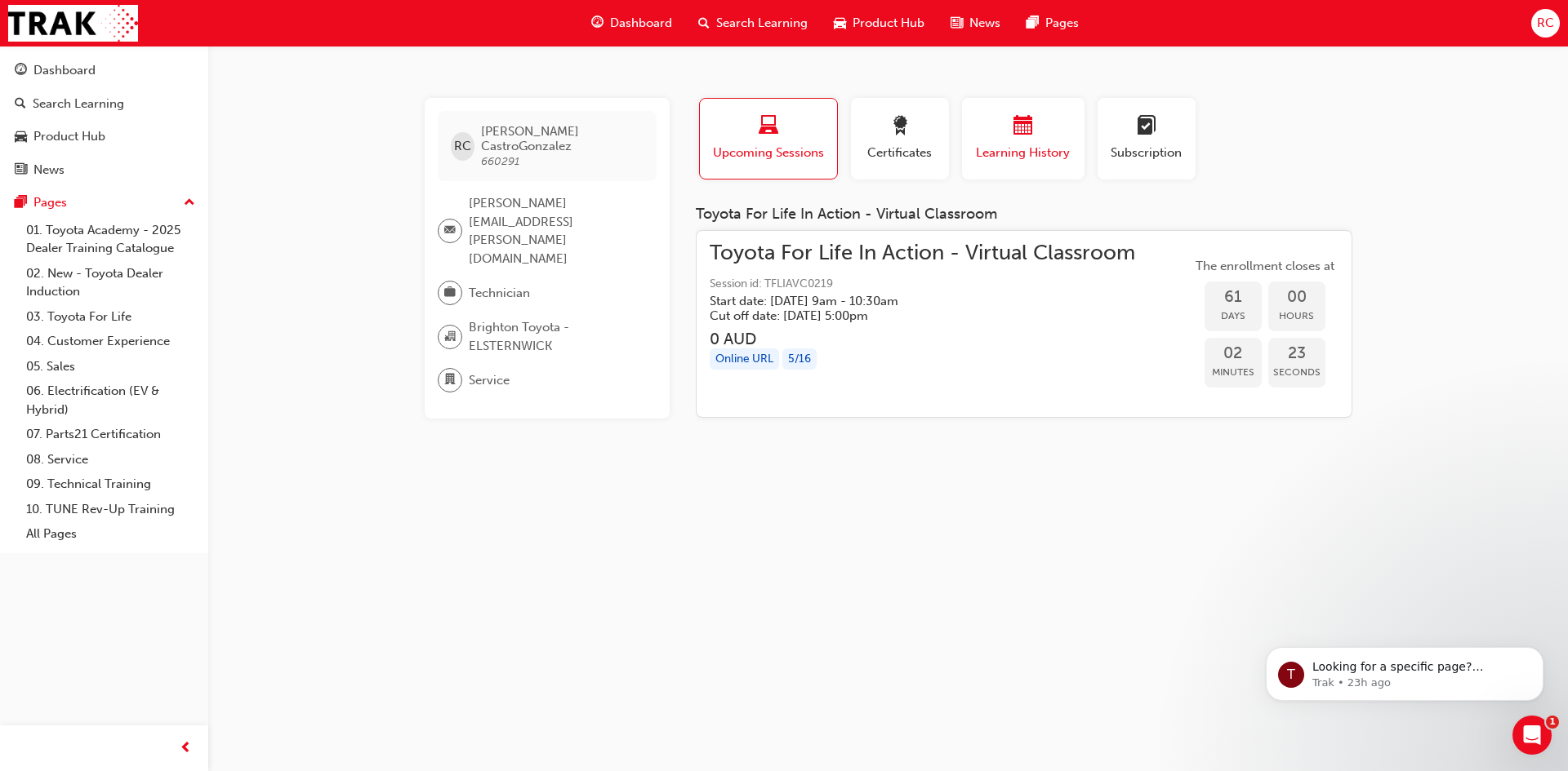
click at [1056, 154] on span "Learning History" at bounding box center [1023, 152] width 98 height 19
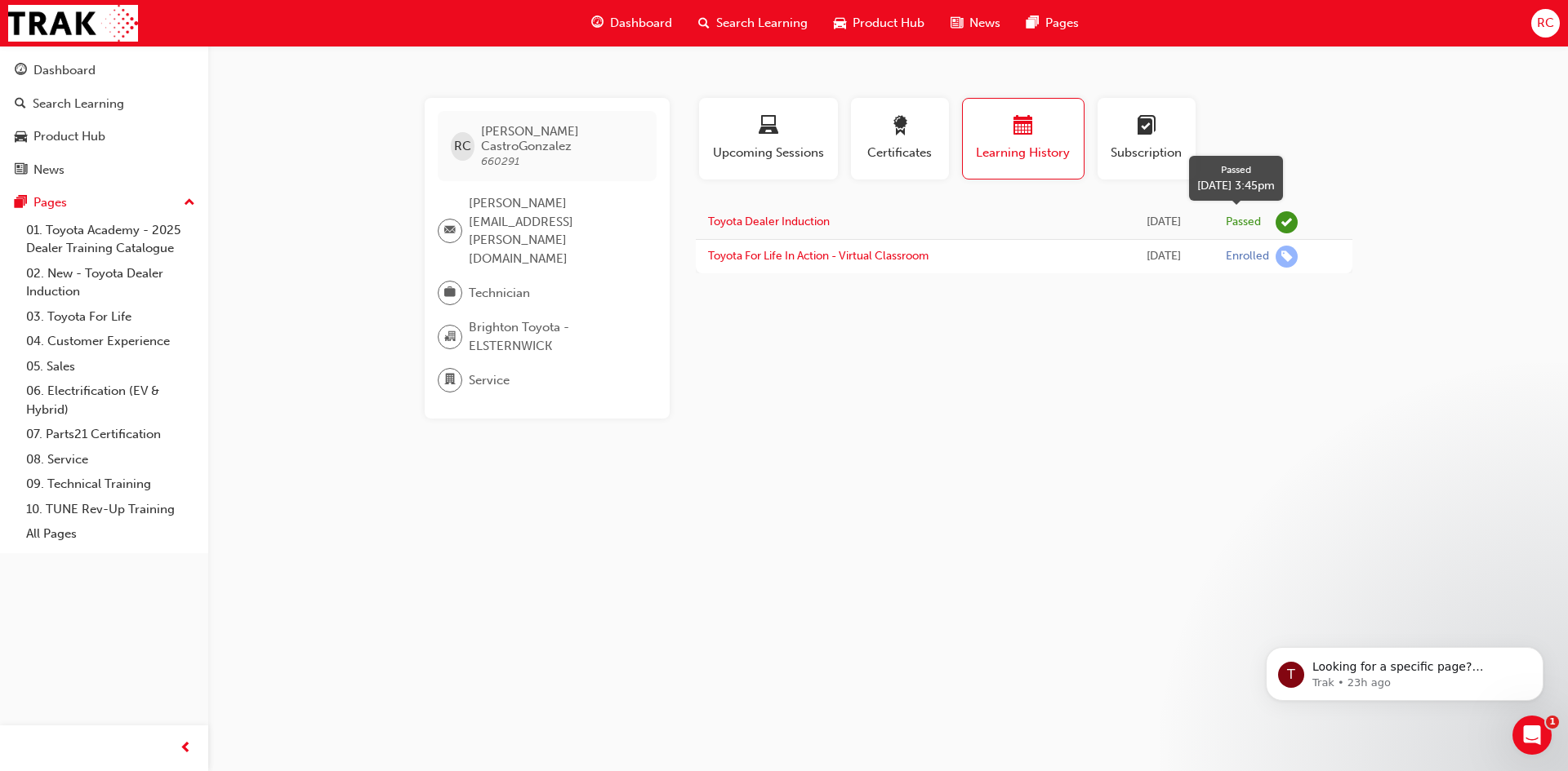
click at [1287, 220] on span "learningRecordVerb_PASS-icon" at bounding box center [1287, 222] width 22 height 22
click at [806, 225] on link "Toyota Dealer Induction" at bounding box center [769, 221] width 122 height 14
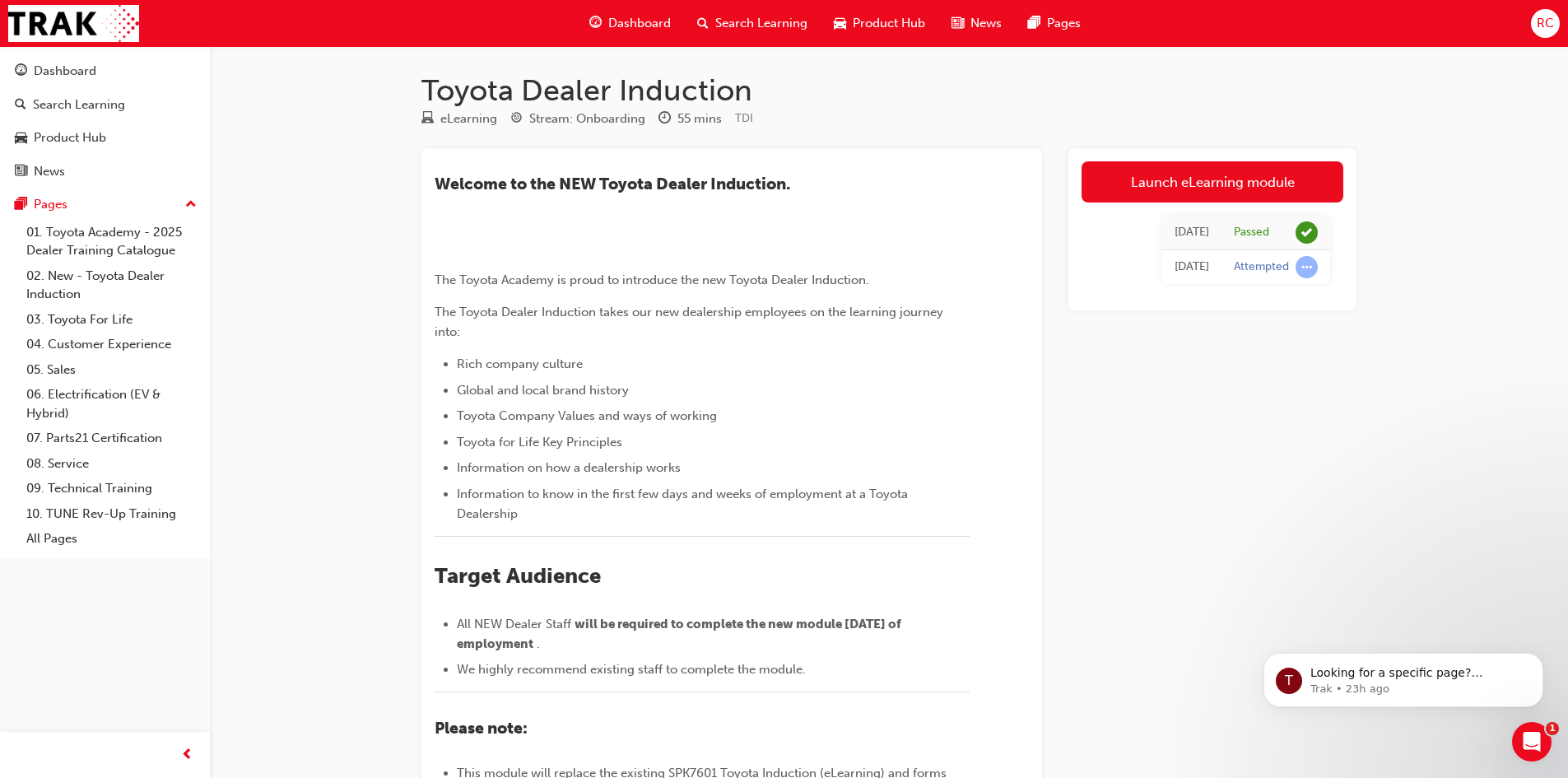
click at [1068, 478] on div "​Welcome to the NEW Toyota Dealer Induction. ﻿ The Toyota Academy is proud to i…" at bounding box center [889, 589] width 935 height 882
click at [1541, 15] on span "RC" at bounding box center [1545, 23] width 17 height 19
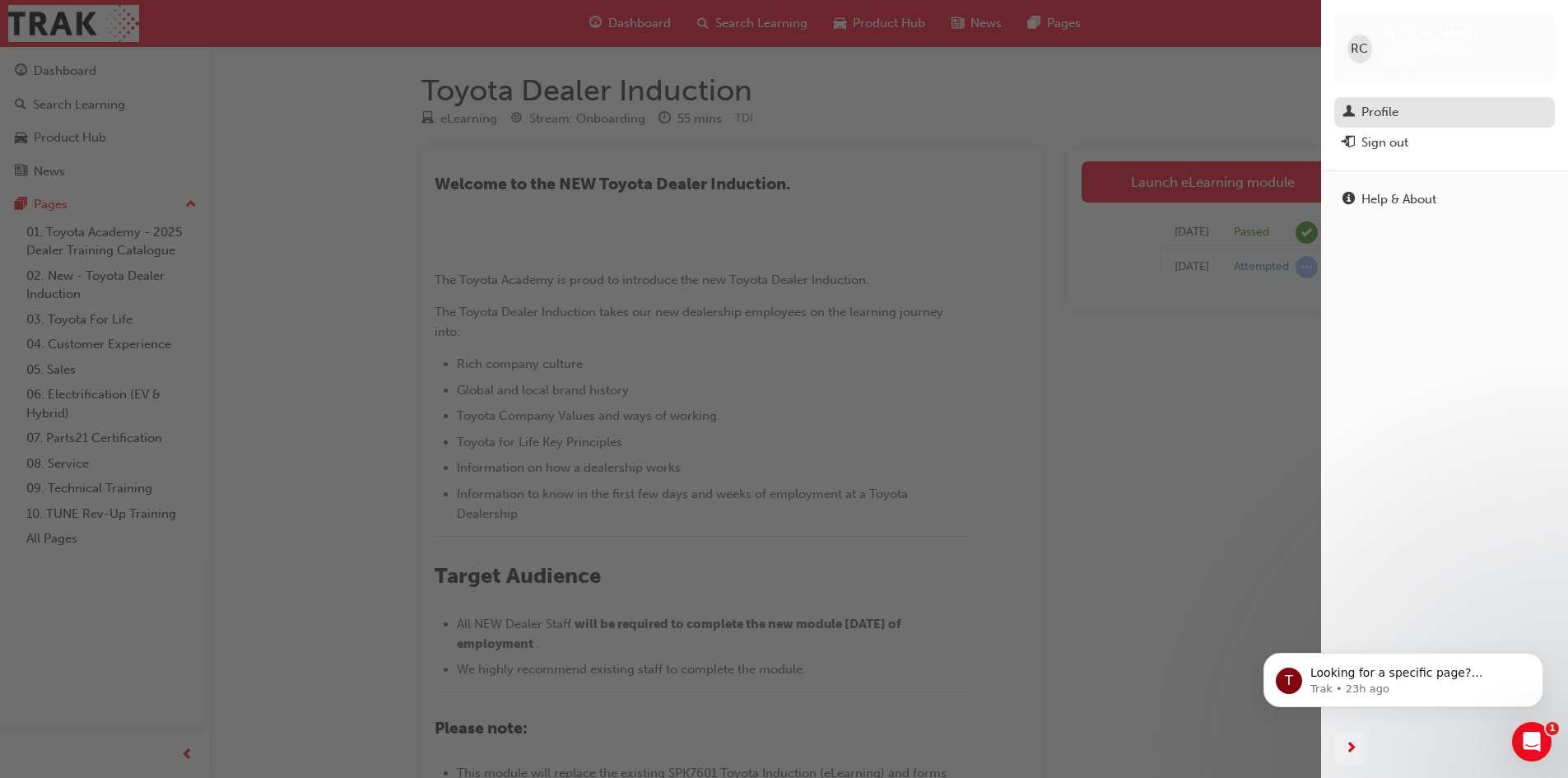
click at [1398, 103] on div "Profile" at bounding box center [1380, 112] width 37 height 19
